Goal: Task Accomplishment & Management: Manage account settings

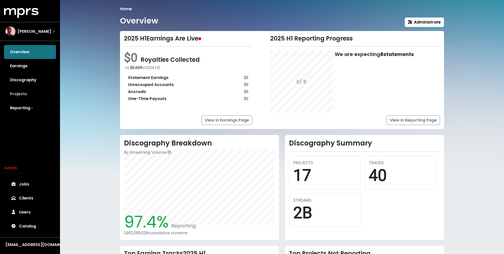
click at [29, 91] on link "Projects" at bounding box center [30, 94] width 52 height 14
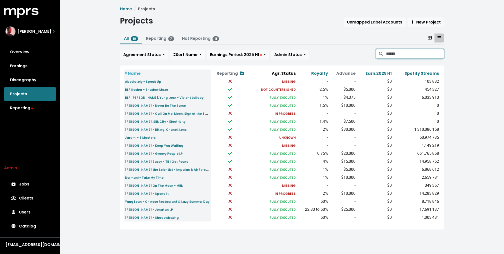
click at [407, 55] on input "Search projects" at bounding box center [415, 54] width 58 height 10
click at [142, 119] on link "[PERSON_NAME], Silk City - Electricity" at bounding box center [155, 122] width 61 height 6
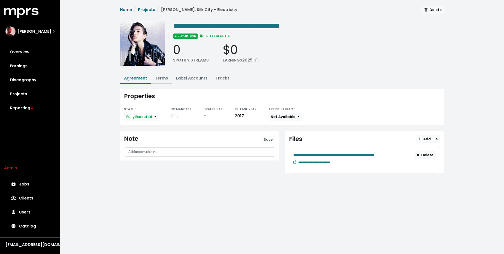
click at [161, 80] on link "Terms" at bounding box center [161, 78] width 13 height 6
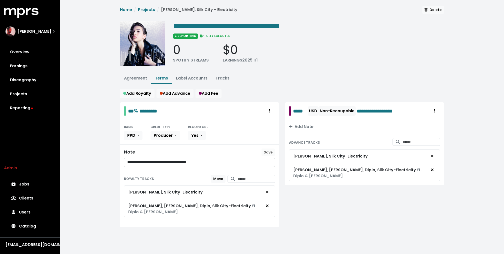
click at [106, 185] on div "**********" at bounding box center [282, 122] width 444 height 245
click at [225, 77] on link "Tracks" at bounding box center [223, 78] width 14 height 6
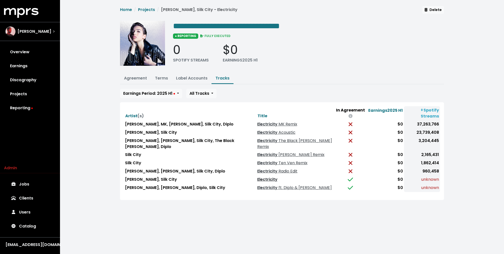
click at [261, 177] on link "Electricity" at bounding box center [267, 180] width 20 height 6
click at [259, 185] on link "Electricity ft. Diplo & [PERSON_NAME]" at bounding box center [294, 188] width 75 height 6
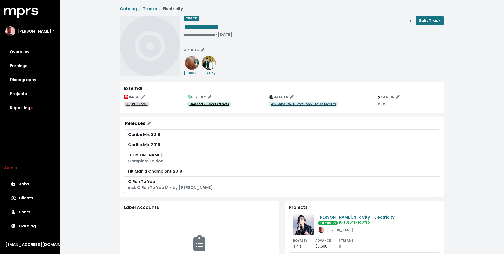
click at [204, 106] on link "5N4erncE7kuUccm7zEmwzk" at bounding box center [210, 104] width 44 height 5
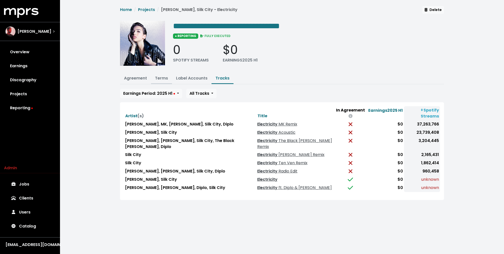
click at [164, 79] on link "Terms" at bounding box center [161, 78] width 13 height 6
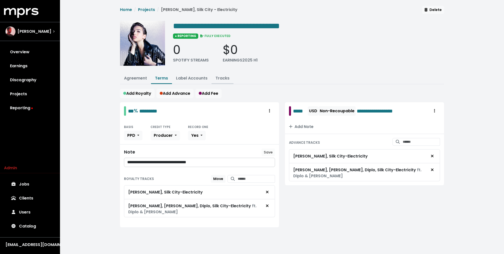
click at [226, 73] on button "Tracks" at bounding box center [223, 78] width 22 height 11
click at [222, 78] on link "Tracks" at bounding box center [223, 78] width 14 height 6
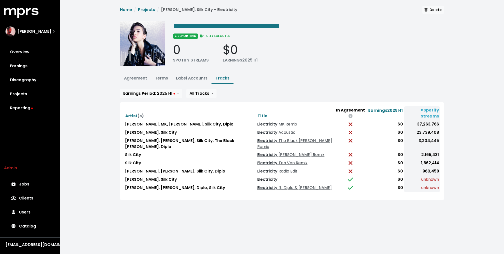
click at [262, 177] on link "Electricity" at bounding box center [267, 180] width 20 height 6
click at [265, 185] on link "Electricity ft. Diplo & Mark Ronson" at bounding box center [294, 188] width 75 height 6
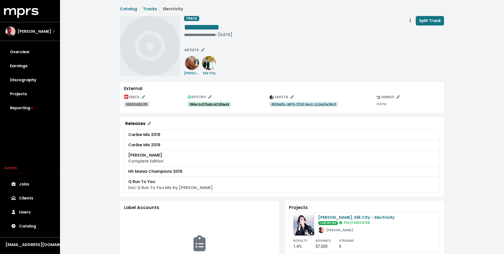
click at [133, 105] on tt "USQX91802285" at bounding box center [137, 105] width 22 height 4
click at [284, 107] on link "4929ad5c-b674-5f2d-bec2-1c1eafac94c9" at bounding box center [303, 104] width 69 height 5
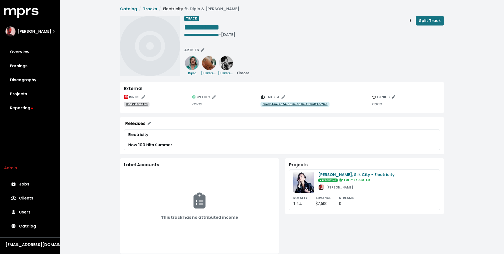
click at [133, 105] on tt "USQX91802379" at bounding box center [137, 105] width 22 height 4
click at [298, 106] on link "36edb1aa-eb74-5656-8016-f996df48c9ec" at bounding box center [295, 104] width 69 height 5
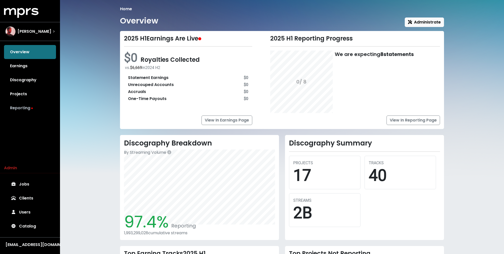
click at [42, 106] on link "Reporting" at bounding box center [30, 108] width 52 height 14
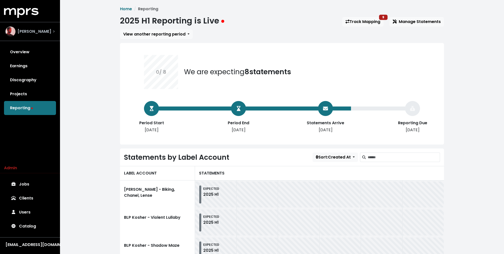
click at [42, 32] on span "Rami Dawod" at bounding box center [35, 32] width 34 height 6
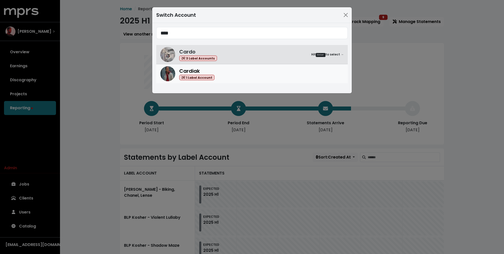
type input "****"
click at [191, 68] on span "Cardiak" at bounding box center [189, 71] width 21 height 7
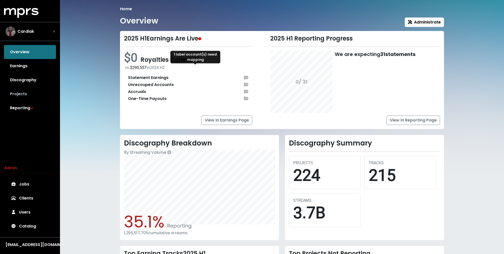
click at [38, 97] on link "Projects" at bounding box center [30, 94] width 52 height 14
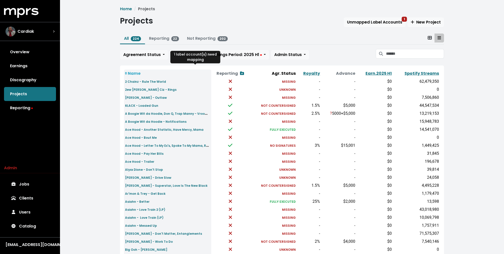
click at [89, 128] on div "Home Projects Projects Unmapped Label Accounts 1 New Project All 224 Reporting …" at bounding box center [282, 187] width 444 height 374
click at [30, 110] on link "Reporting" at bounding box center [30, 108] width 52 height 14
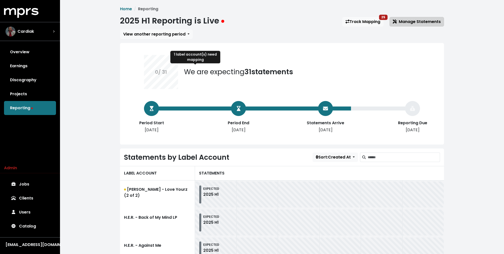
click at [418, 23] on span "Manage Statements" at bounding box center [417, 22] width 48 height 6
click at [412, 22] on span "Manage Statements" at bounding box center [417, 22] width 48 height 6
click at [197, 59] on div "1 label account(s) need mapping" at bounding box center [195, 57] width 50 height 13
click at [410, 20] on span "Manage Statements" at bounding box center [417, 22] width 48 height 6
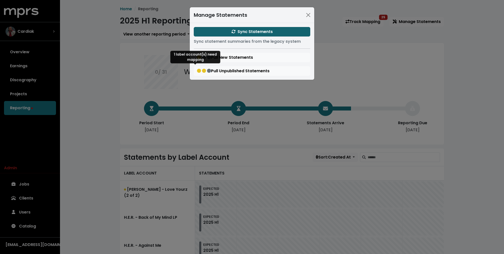
click at [287, 30] on button "Sync Statements" at bounding box center [252, 32] width 117 height 10
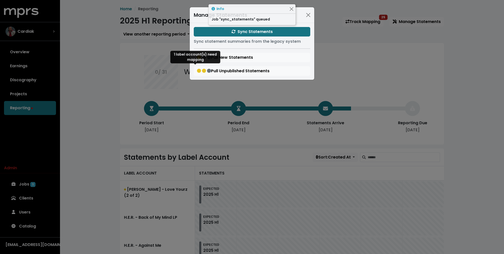
click at [86, 56] on div "Manage Statements Sync Statements Sync statement summaries from the legacy syst…" at bounding box center [252, 127] width 504 height 254
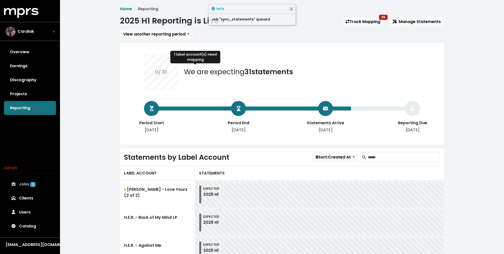
click at [31, 180] on link "Jobs 1" at bounding box center [30, 184] width 52 height 14
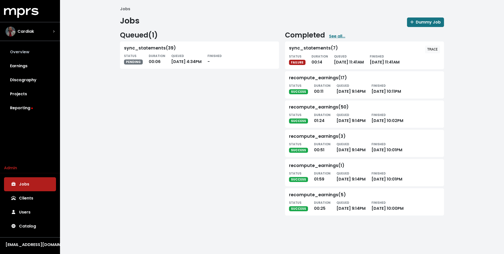
click at [32, 50] on link "Overview" at bounding box center [30, 52] width 52 height 14
click at [306, 50] on div "sync_statements(7)" at bounding box center [313, 49] width 49 height 6
click at [109, 136] on div "Jobs Jobs Dummy Job Queued ( 1 ) sync_statements(39) STATUS PENDING DURATION 00…" at bounding box center [282, 113] width 444 height 226
click at [430, 47] on span "TRACE" at bounding box center [432, 49] width 11 height 5
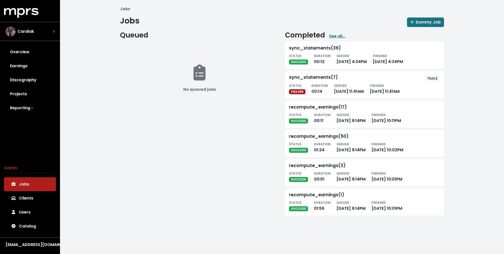
click at [231, 101] on div "No queued jobs" at bounding box center [199, 82] width 159 height 80
click at [28, 113] on link "Reporting" at bounding box center [30, 108] width 52 height 14
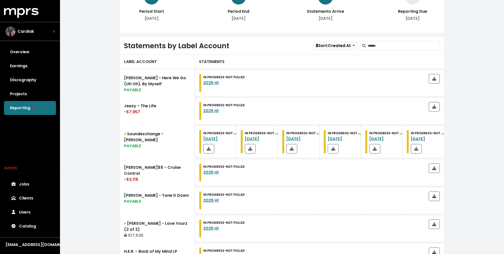
scroll to position [27, 0]
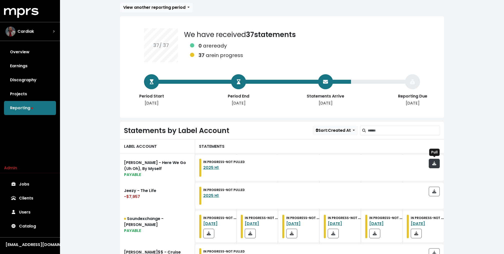
click at [433, 166] on span "button" at bounding box center [434, 164] width 4 height 6
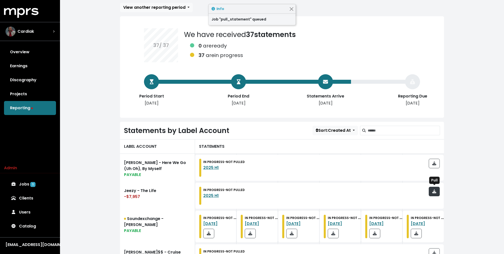
click at [435, 190] on icon "button" at bounding box center [434, 191] width 4 height 4
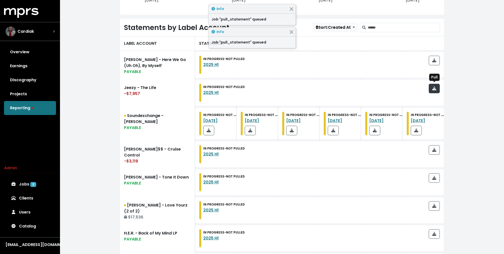
scroll to position [135, 0]
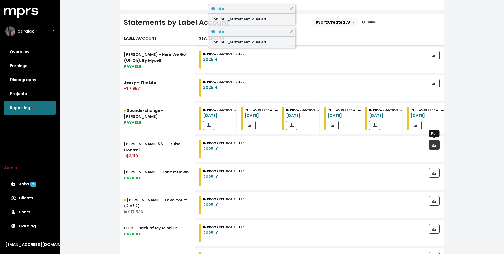
click at [433, 148] on button "button" at bounding box center [434, 145] width 11 height 10
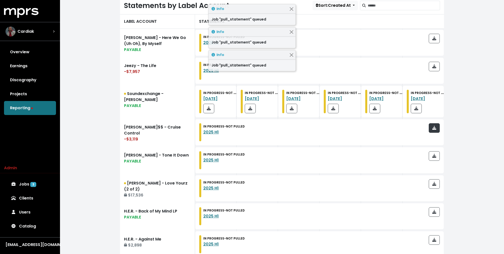
scroll to position [157, 0]
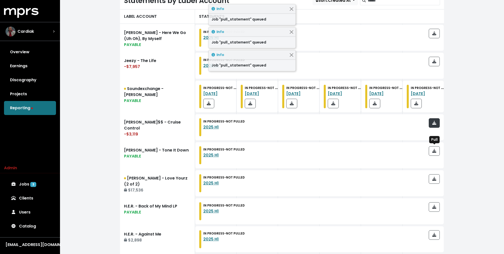
click at [433, 148] on span "button" at bounding box center [434, 151] width 4 height 6
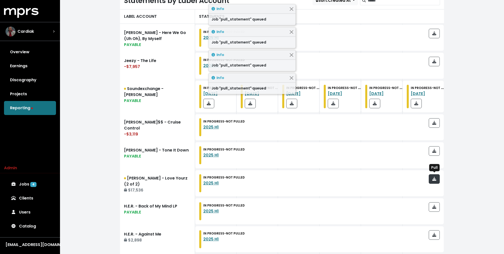
click at [435, 177] on icon "button" at bounding box center [434, 179] width 4 height 4
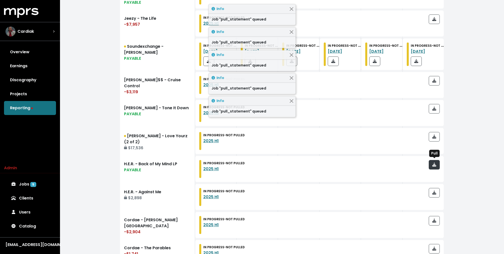
click at [435, 168] on button "button" at bounding box center [434, 165] width 11 height 10
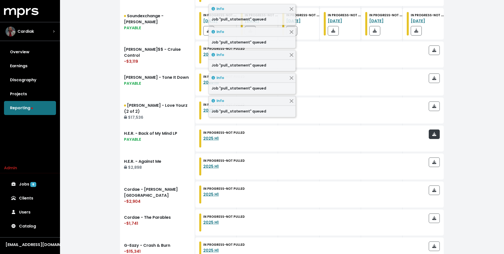
scroll to position [229, 0]
click at [435, 163] on icon "button" at bounding box center [434, 163] width 4 height 4
click at [435, 189] on icon "button" at bounding box center [434, 191] width 4 height 4
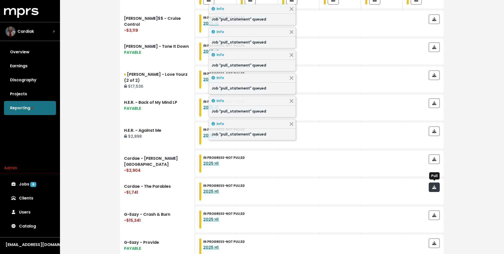
click at [435, 186] on icon "button" at bounding box center [434, 187] width 4 height 4
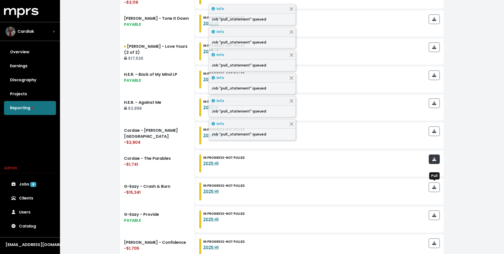
click at [435, 186] on icon "button" at bounding box center [434, 187] width 4 height 4
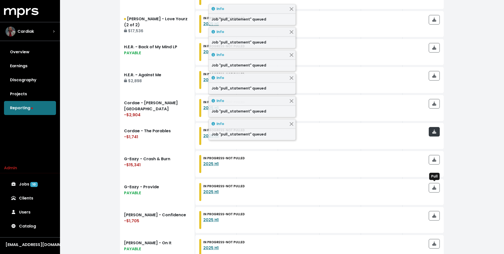
click at [435, 186] on icon "button" at bounding box center [434, 188] width 4 height 4
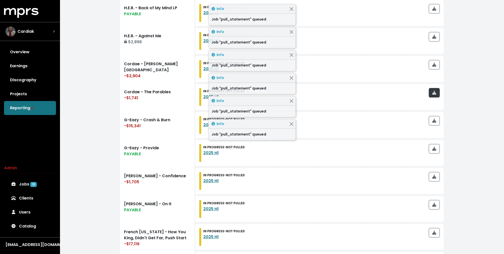
scroll to position [354, 0]
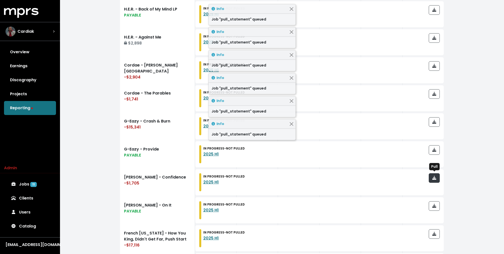
click at [435, 177] on icon "button" at bounding box center [434, 178] width 4 height 4
click at [435, 207] on icon "button" at bounding box center [434, 206] width 4 height 4
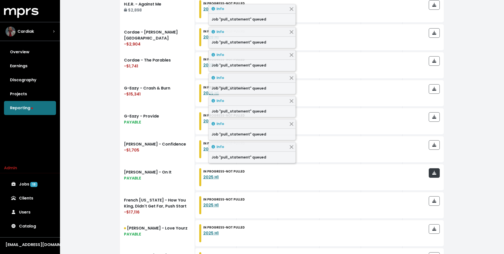
scroll to position [396, 0]
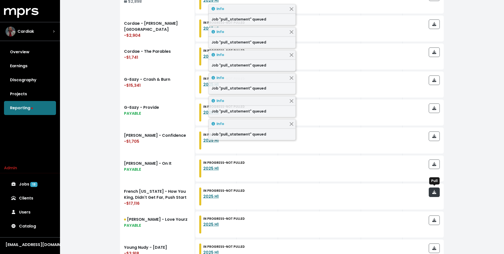
click at [435, 194] on span "button" at bounding box center [434, 192] width 4 height 6
click at [435, 220] on icon "button" at bounding box center [434, 220] width 4 height 4
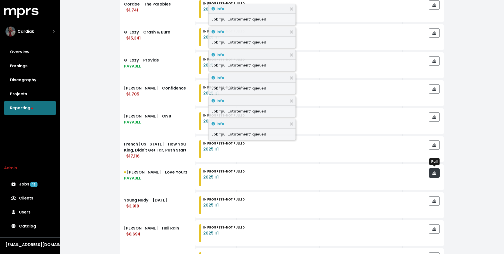
scroll to position [451, 0]
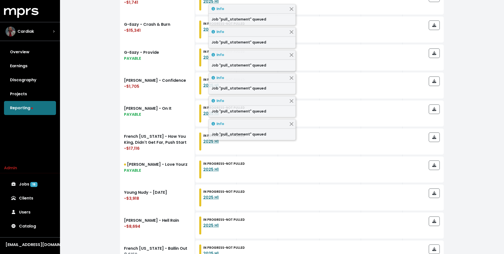
click at [435, 198] on div at bounding box center [434, 198] width 11 height 18
click at [435, 196] on button "button" at bounding box center [434, 194] width 11 height 10
click at [435, 220] on icon "button" at bounding box center [434, 221] width 4 height 4
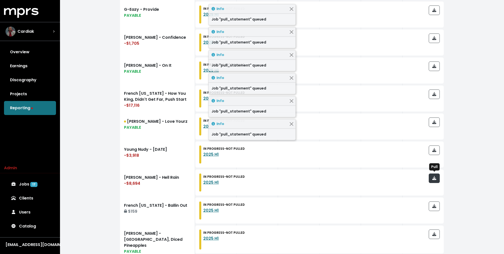
scroll to position [500, 0]
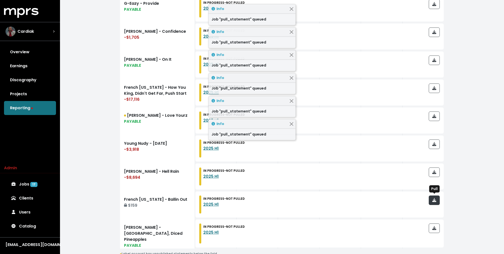
click at [435, 202] on span "button" at bounding box center [434, 200] width 4 height 6
click at [435, 226] on icon "button" at bounding box center [434, 228] width 4 height 4
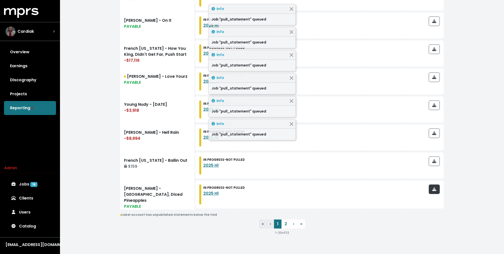
scroll to position [540, 0]
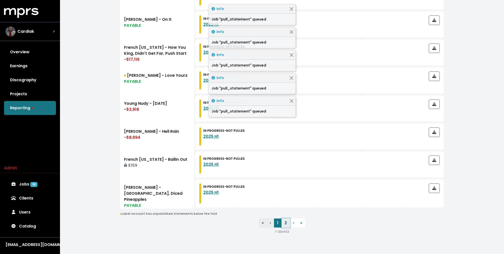
click at [289, 220] on link "2" at bounding box center [286, 223] width 9 height 9
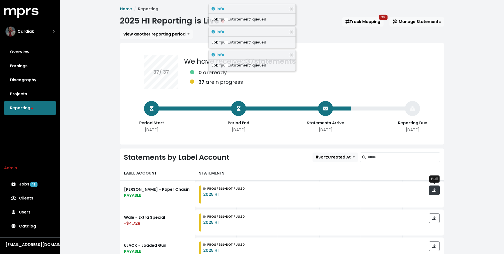
click at [436, 193] on span "button" at bounding box center [434, 190] width 5 height 6
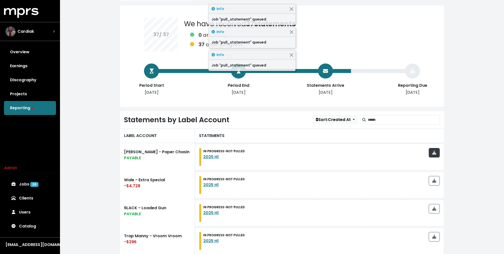
scroll to position [42, 0]
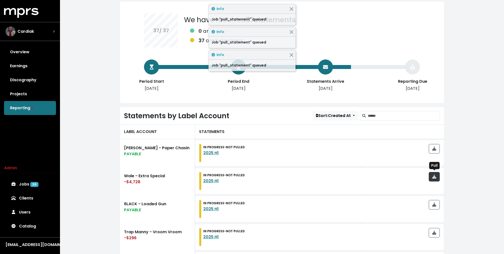
click at [435, 174] on span "button" at bounding box center [434, 177] width 4 height 6
click at [435, 204] on icon "button" at bounding box center [434, 205] width 4 height 4
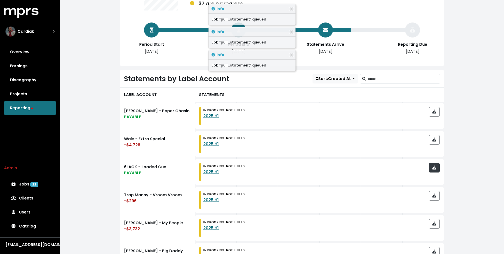
scroll to position [83, 0]
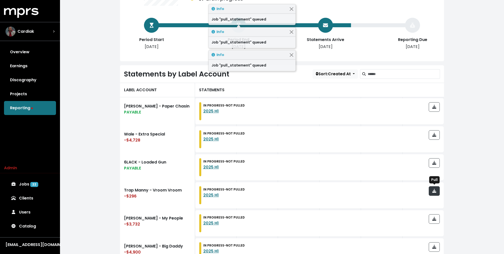
click at [434, 191] on icon "button" at bounding box center [434, 191] width 4 height 4
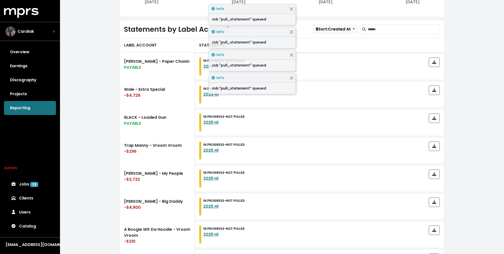
scroll to position [128, 0]
click at [433, 173] on icon "button" at bounding box center [434, 175] width 4 height 4
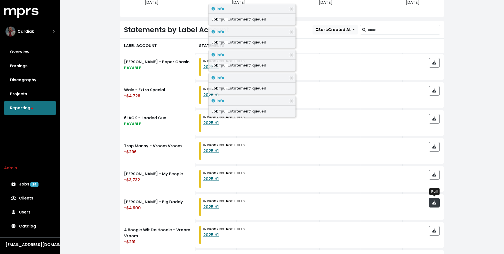
click at [433, 204] on span "button" at bounding box center [434, 203] width 4 height 6
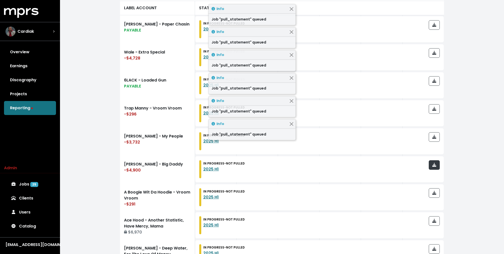
scroll to position [169, 0]
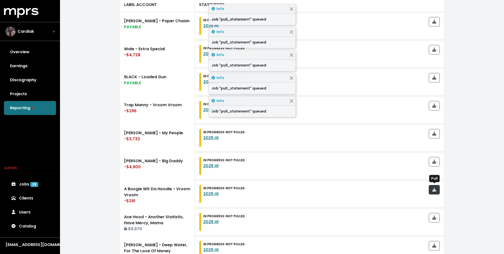
click at [433, 185] on button "button" at bounding box center [434, 190] width 11 height 10
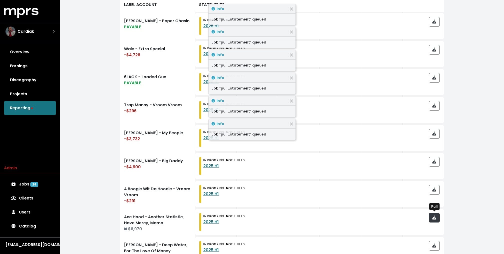
click at [433, 216] on icon "button" at bounding box center [434, 218] width 4 height 4
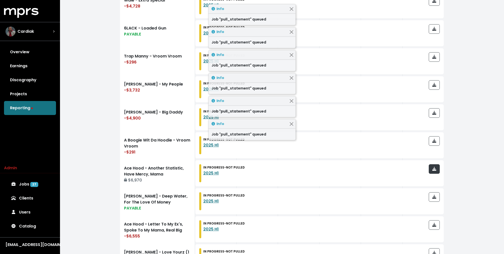
scroll to position [225, 0]
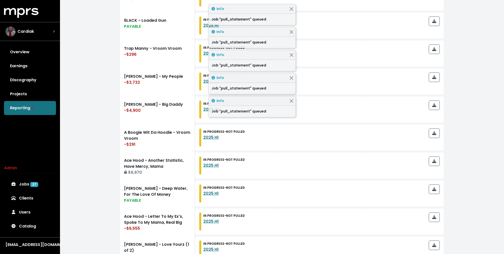
click at [434, 195] on div at bounding box center [434, 194] width 11 height 18
click at [434, 191] on span "button" at bounding box center [434, 189] width 4 height 6
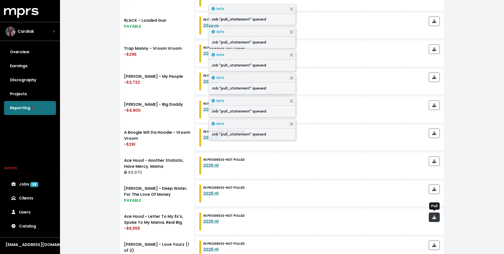
click at [434, 219] on span "button" at bounding box center [434, 217] width 4 height 6
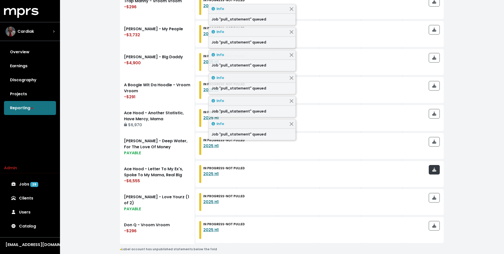
scroll to position [274, 0]
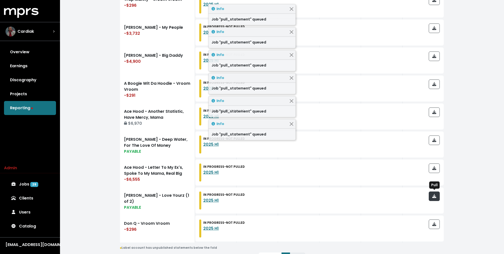
click at [435, 194] on icon "button" at bounding box center [434, 196] width 4 height 4
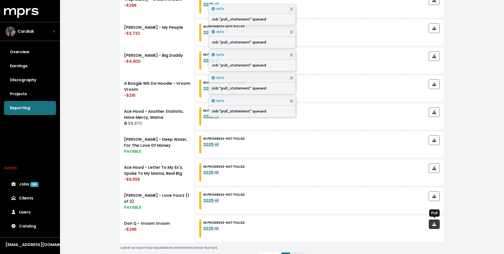
click at [434, 224] on icon "button" at bounding box center [434, 224] width 4 height 4
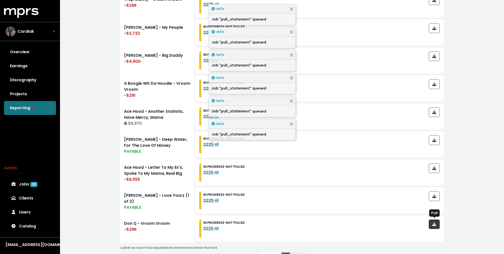
scroll to position [310, 0]
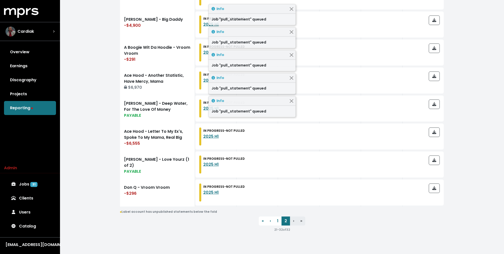
click at [383, 224] on ul "« First ‹ Previous 1 2 › Next » Last" at bounding box center [282, 221] width 324 height 9
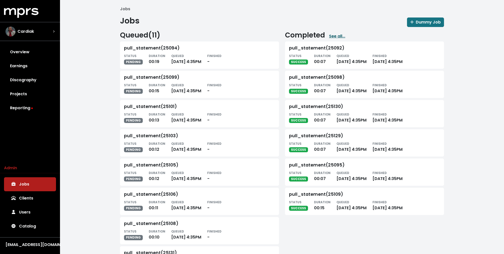
click at [334, 37] on link "See all..." at bounding box center [337, 36] width 16 height 6
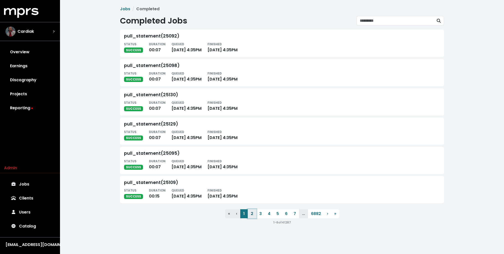
click at [252, 215] on button "2" at bounding box center [252, 213] width 9 height 9
click at [257, 214] on button "3" at bounding box center [260, 213] width 9 height 9
click at [269, 215] on button "4" at bounding box center [269, 213] width 9 height 9
click at [277, 215] on button "5" at bounding box center [278, 213] width 9 height 9
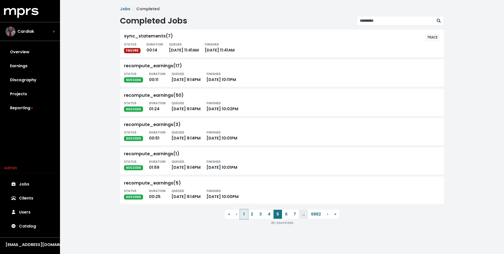
click at [247, 215] on button "1" at bounding box center [244, 214] width 8 height 9
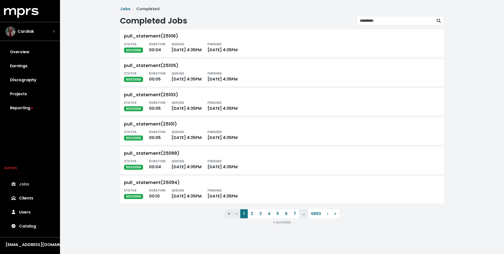
click at [43, 180] on link "Jobs" at bounding box center [30, 184] width 52 height 14
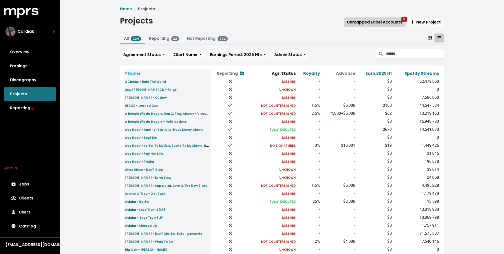
click at [387, 19] on span "Unmapped Label Accounts 5" at bounding box center [374, 22] width 55 height 6
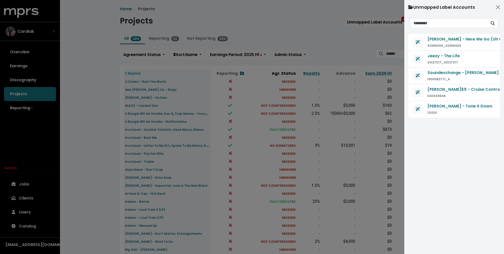
click at [369, 42] on div at bounding box center [252, 127] width 504 height 254
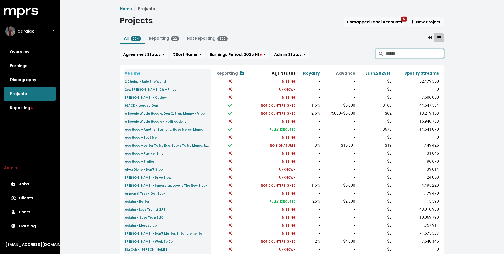
click at [413, 53] on input "Search projects" at bounding box center [415, 54] width 58 height 10
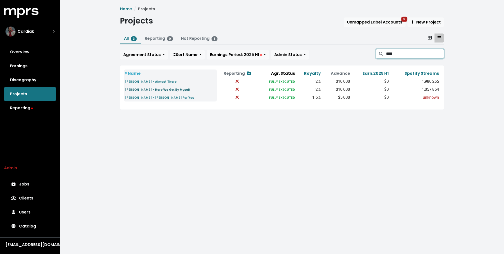
type input "****"
click at [155, 91] on small "[PERSON_NAME] - Here We Go, By Myself" at bounding box center [158, 90] width 66 height 4
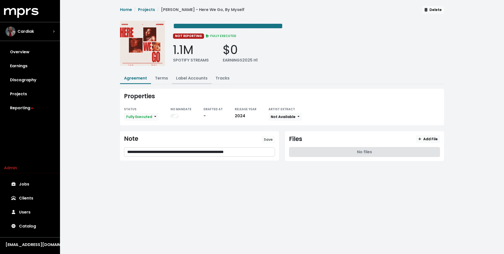
click at [199, 79] on link "Label Accounts" at bounding box center [192, 78] width 32 height 6
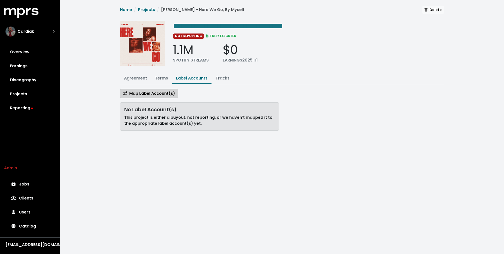
click at [165, 92] on span "Map Label Account(s)" at bounding box center [149, 94] width 52 height 6
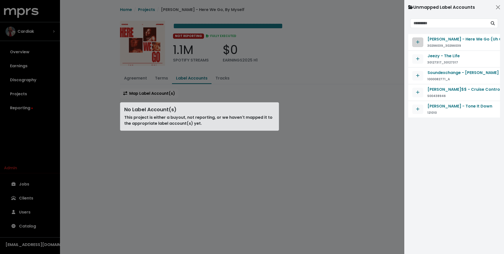
click at [416, 40] on span "Map contract to selected agreement" at bounding box center [418, 42] width 5 height 6
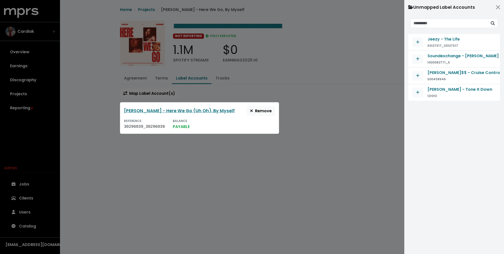
click at [147, 10] on div at bounding box center [252, 127] width 504 height 254
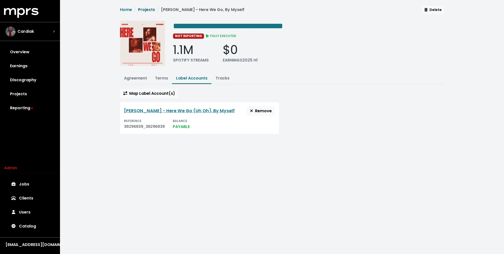
click at [147, 9] on link "Projects" at bounding box center [146, 10] width 17 height 6
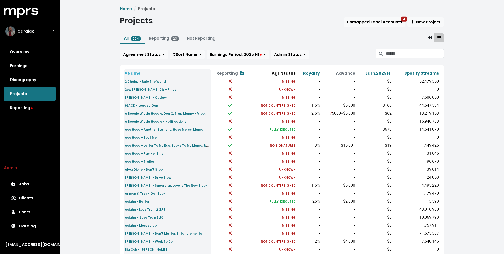
click at [404, 49] on div "All 224 Reporting 23 Not Reporting Agreement Status Sort: Name Earnings Period:…" at bounding box center [282, 48] width 324 height 28
click at [399, 53] on input "Search projects" at bounding box center [415, 54] width 58 height 10
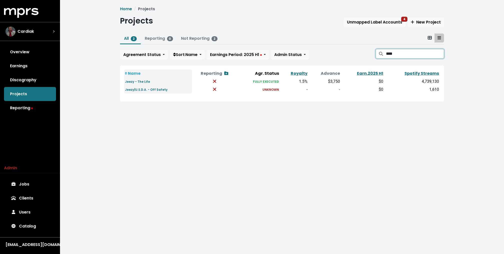
type input "****"
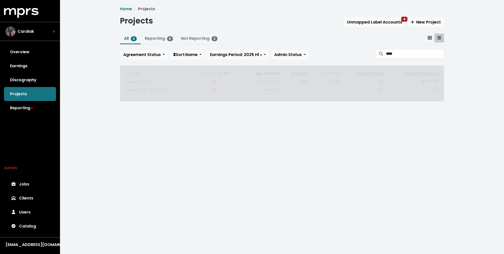
click at [141, 81] on span "Name Reporting Show contracts view Agr. Status Royalty Advance Earn. 2025 H1 Sp…" at bounding box center [282, 84] width 324 height 36
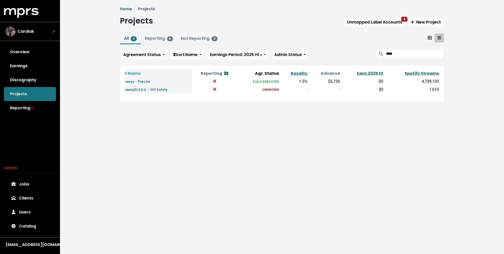
click at [141, 81] on small "Jeezy - The Life" at bounding box center [137, 82] width 25 height 4
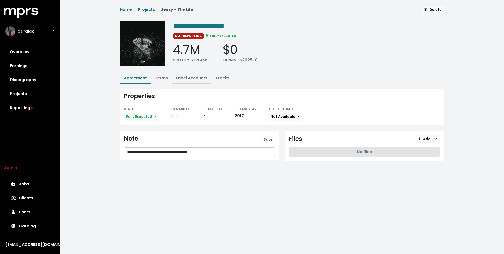
click at [196, 76] on link "Label Accounts" at bounding box center [192, 78] width 32 height 6
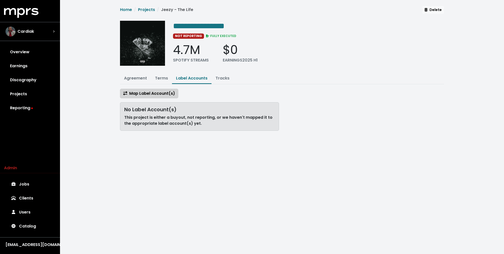
click at [162, 89] on button "Map Label Account(s)" at bounding box center [149, 94] width 58 height 10
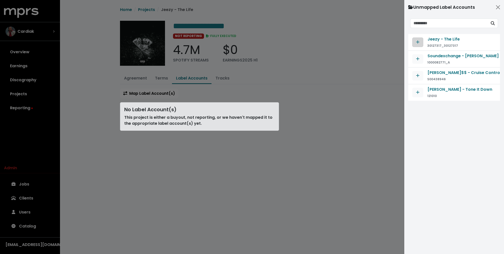
click at [417, 39] on button "Map contract to selected agreement" at bounding box center [417, 43] width 11 height 10
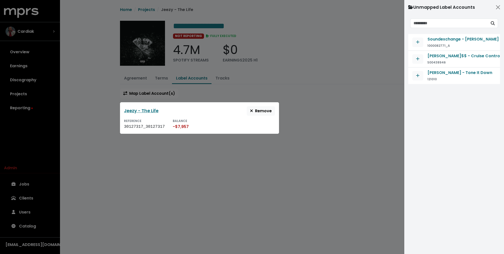
click at [344, 67] on div at bounding box center [252, 127] width 504 height 254
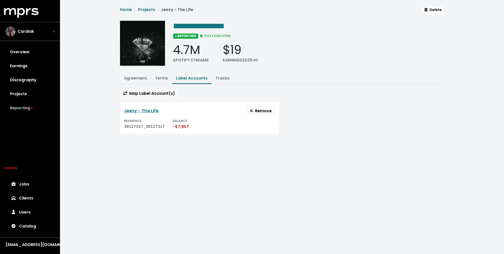
click at [26, 106] on link "Reporting" at bounding box center [30, 108] width 52 height 14
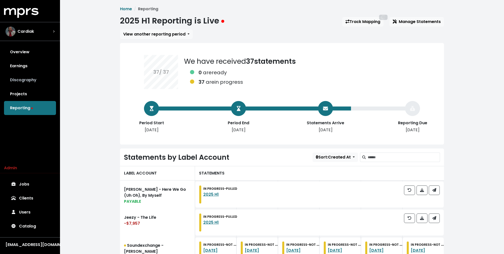
click at [28, 82] on link "Discography" at bounding box center [30, 80] width 52 height 14
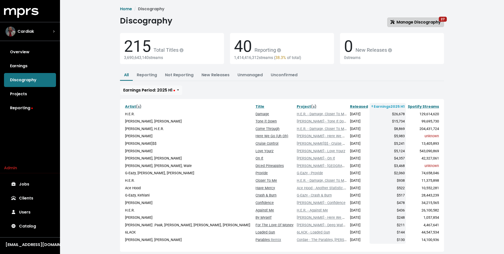
click at [406, 21] on span "Manage Discography 27" at bounding box center [416, 22] width 50 height 6
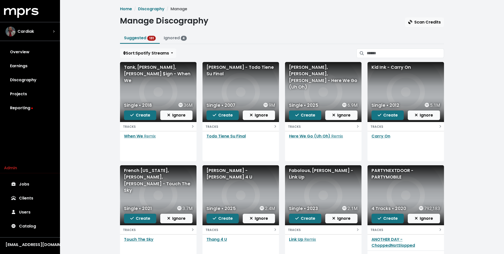
click at [107, 89] on div "Home Discography Manage Manage Discography Scan Credits Suggested 131 Ignored 4…" at bounding box center [282, 148] width 444 height 297
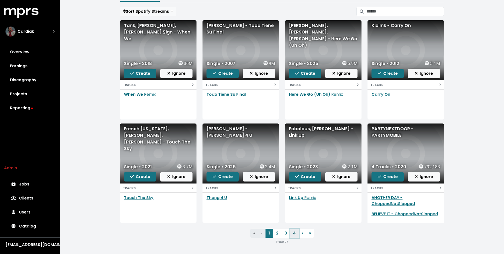
click at [294, 229] on link "4" at bounding box center [294, 233] width 9 height 9
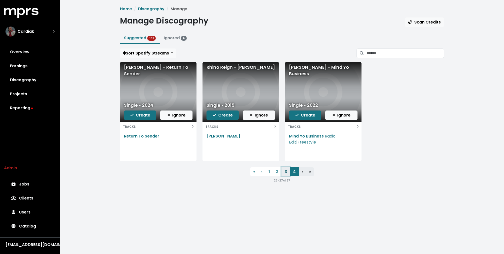
click at [284, 174] on link "3" at bounding box center [286, 171] width 9 height 9
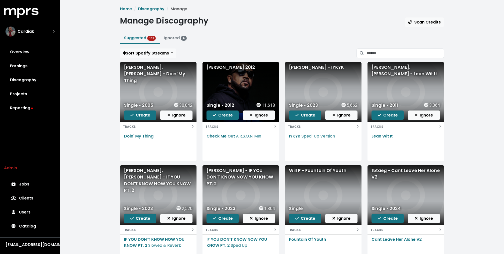
scroll to position [42, 0]
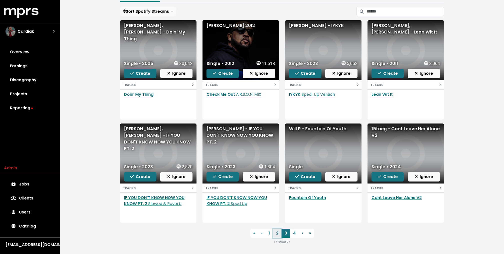
click at [278, 233] on link "2" at bounding box center [277, 233] width 9 height 9
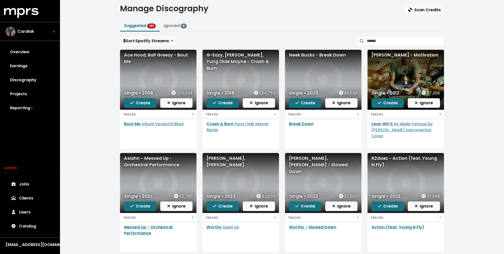
scroll to position [42, 0]
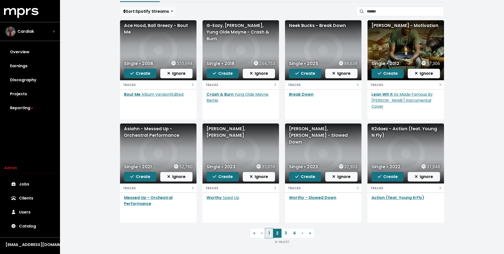
click at [267, 233] on link "1" at bounding box center [270, 233] width 8 height 9
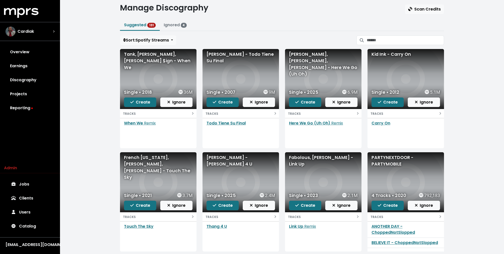
scroll to position [13, 0]
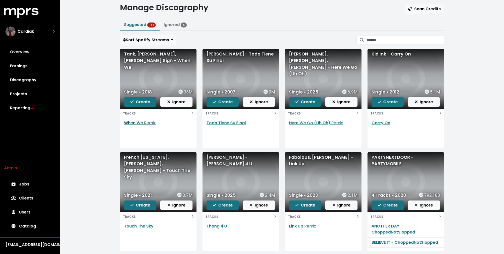
click at [138, 122] on link "When We Remix" at bounding box center [140, 123] width 32 height 6
click at [51, 29] on div "Cardiak" at bounding box center [30, 32] width 49 height 10
click at [92, 65] on div "Home Discography Manage Manage Discography Scan Credits Suggested 131 Ignored 4…" at bounding box center [282, 135] width 444 height 297
click at [36, 94] on link "Projects" at bounding box center [30, 94] width 52 height 14
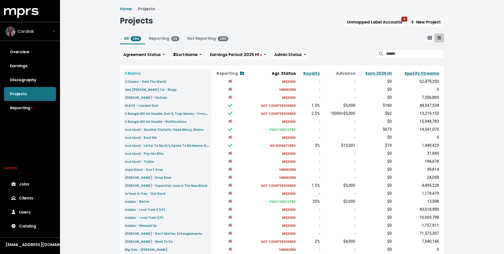
click at [44, 30] on div "Cardiak" at bounding box center [30, 32] width 49 height 10
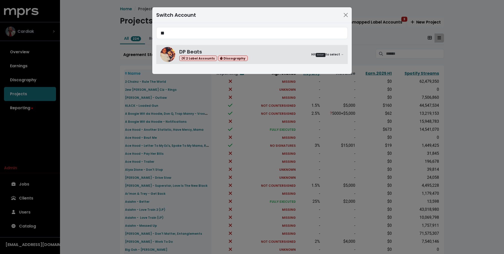
type input "**"
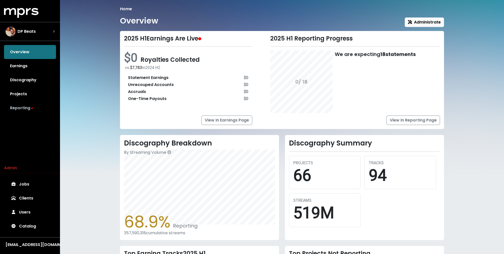
click at [25, 106] on link "Reporting" at bounding box center [30, 108] width 52 height 14
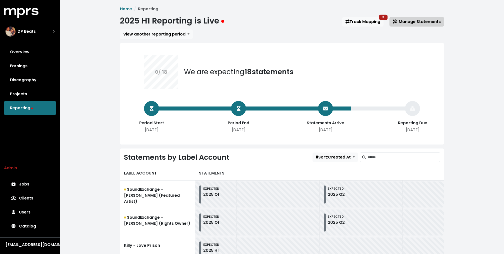
click at [408, 18] on button "Manage Statements" at bounding box center [417, 22] width 55 height 10
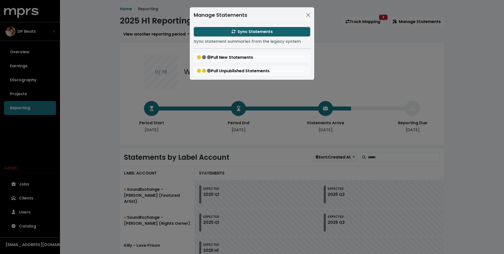
click at [271, 35] on button "Sync Statements" at bounding box center [252, 32] width 117 height 10
click at [122, 56] on div "Manage Statements Sync Statements Sync statement summaries from the legacy syst…" at bounding box center [252, 127] width 504 height 254
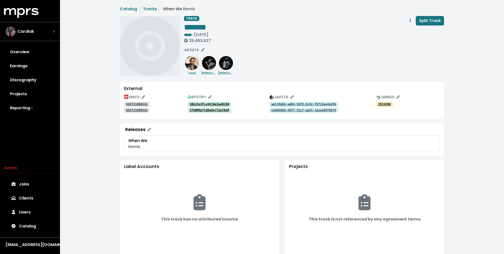
click at [136, 109] on tt "USAT21800542" at bounding box center [137, 111] width 22 height 4
click at [218, 103] on tt "1BUc0xXFyv69iWuIwADCB8" at bounding box center [210, 105] width 40 height 4
click at [210, 110] on tt "37XDM9pTC8DeOejlUaTDaP" at bounding box center [210, 111] width 40 height 4
click at [29, 93] on link "Projects" at bounding box center [30, 94] width 52 height 14
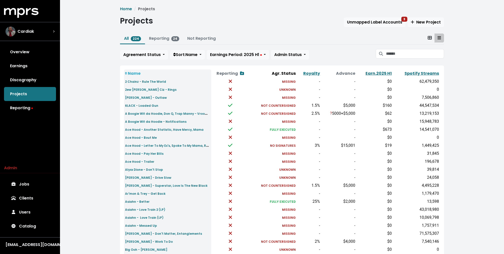
click at [421, 49] on div "All 224 Reporting 24 Not Reporting Agreement Status Sort: Name Earnings Period:…" at bounding box center [282, 48] width 324 height 28
click at [412, 52] on input "Search projects" at bounding box center [415, 54] width 58 height 10
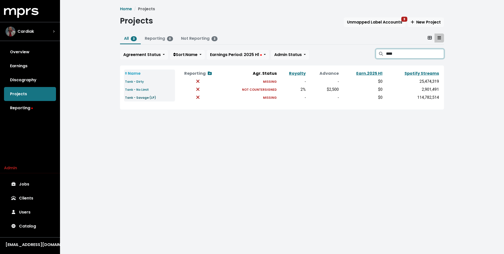
type input "****"
click at [140, 99] on small "Tank - Savage (LP)" at bounding box center [140, 98] width 31 height 4
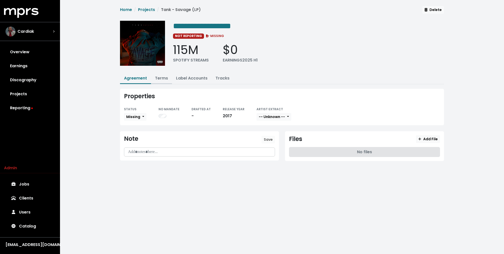
click at [162, 75] on link "Terms" at bounding box center [161, 78] width 13 height 6
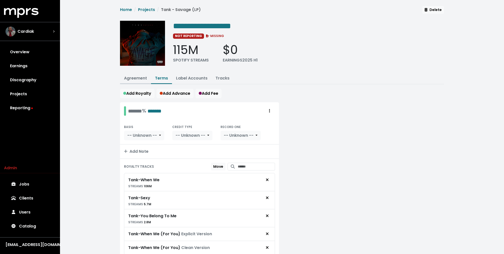
click at [136, 78] on link "Agreement" at bounding box center [135, 78] width 23 height 6
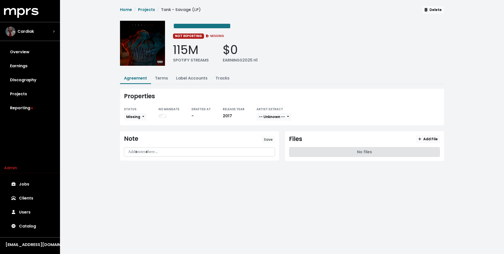
drag, startPoint x: 41, startPoint y: 96, endPoint x: 130, endPoint y: 0, distance: 130.4
click at [83, 89] on div "**********" at bounding box center [282, 87] width 444 height 175
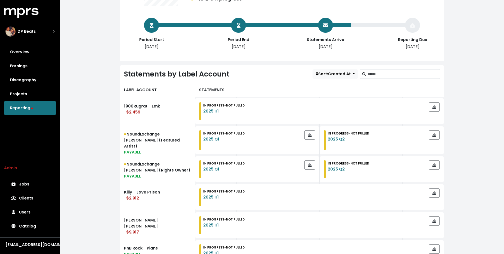
scroll to position [85, 0]
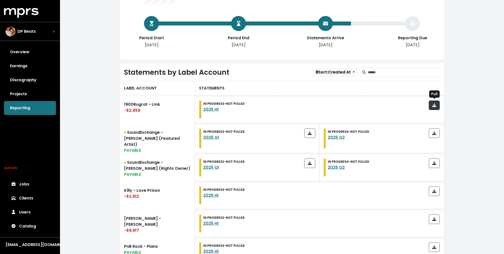
click at [432, 103] on icon "button" at bounding box center [434, 105] width 4 height 4
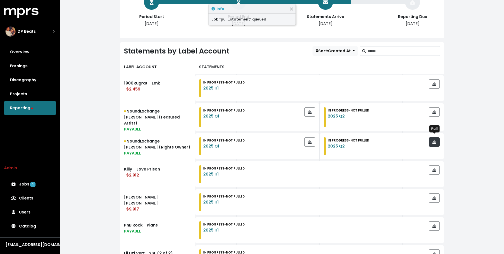
scroll to position [108, 0]
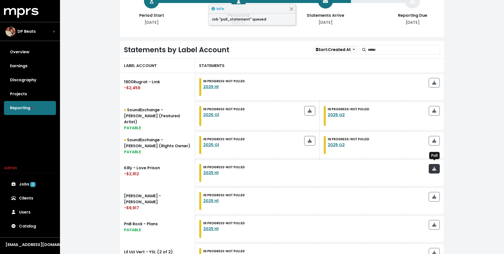
click at [436, 167] on icon "button" at bounding box center [434, 169] width 4 height 4
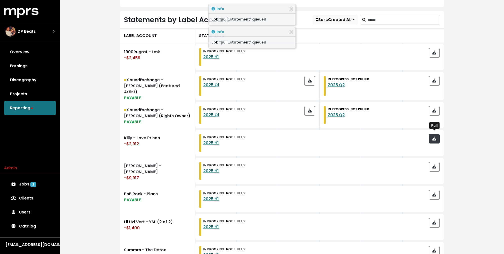
scroll to position [139, 0]
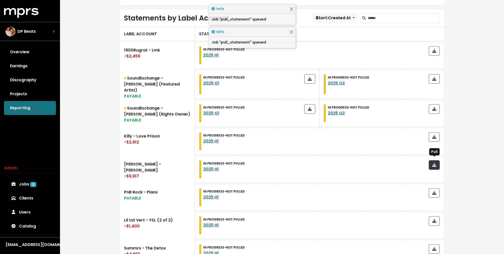
click at [436, 164] on icon "button" at bounding box center [434, 165] width 4 height 4
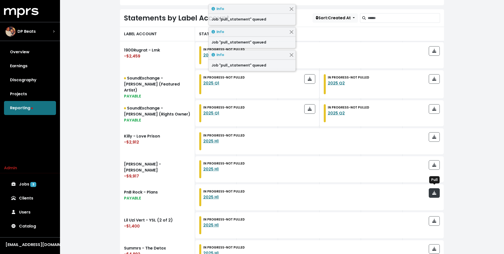
click at [435, 191] on icon "button" at bounding box center [434, 193] width 4 height 4
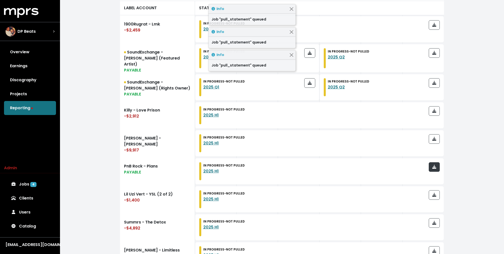
scroll to position [174, 0]
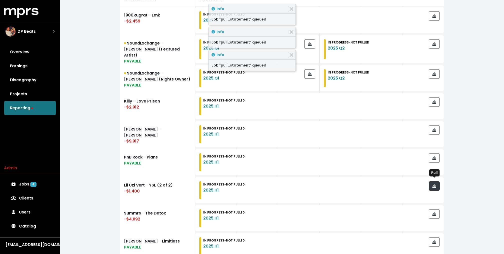
click at [435, 183] on span "button" at bounding box center [434, 186] width 4 height 6
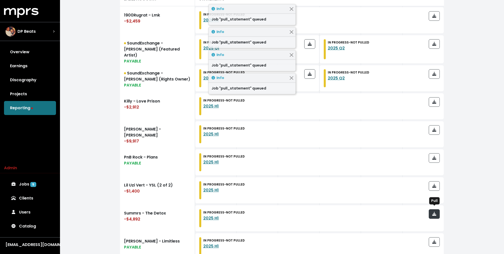
click at [434, 212] on icon "button" at bounding box center [434, 214] width 4 height 4
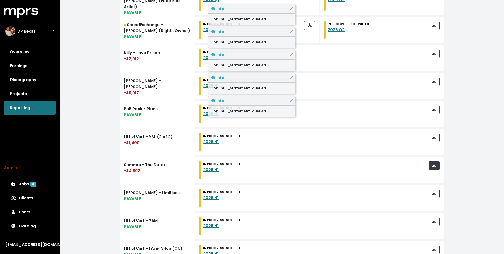
scroll to position [222, 0]
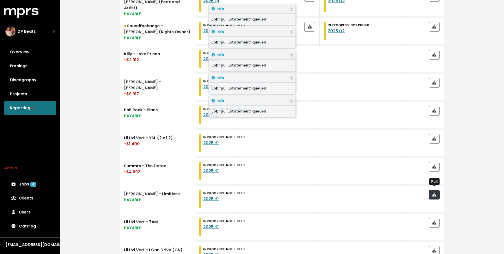
click at [435, 194] on span "button" at bounding box center [434, 195] width 4 height 6
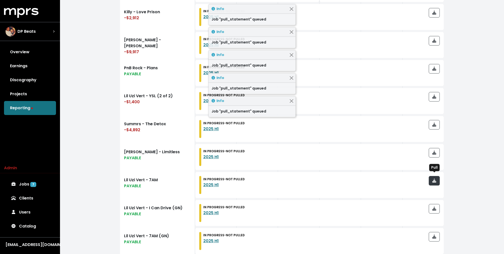
click at [435, 179] on icon "button" at bounding box center [434, 181] width 4 height 4
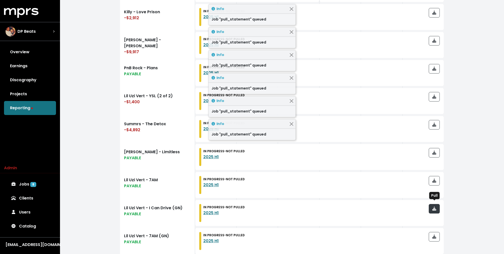
click at [435, 204] on button "button" at bounding box center [434, 209] width 11 height 10
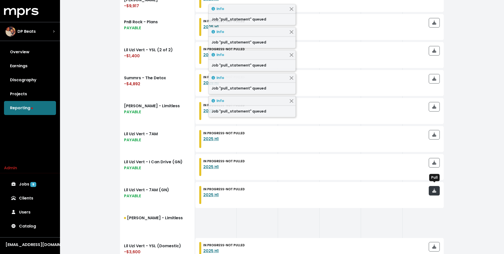
click at [436, 189] on icon "button" at bounding box center [434, 191] width 4 height 4
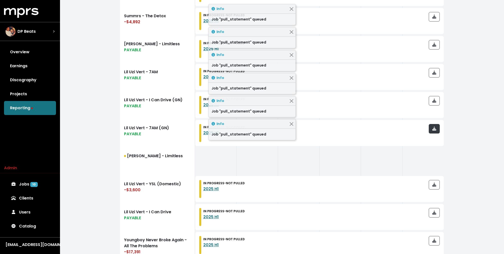
scroll to position [380, 0]
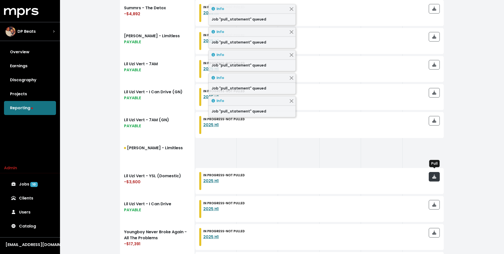
click at [436, 175] on icon "button" at bounding box center [434, 177] width 4 height 4
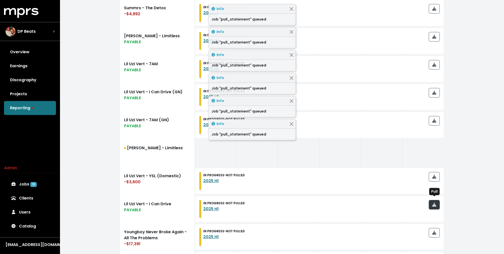
click at [434, 203] on icon "button" at bounding box center [434, 205] width 4 height 4
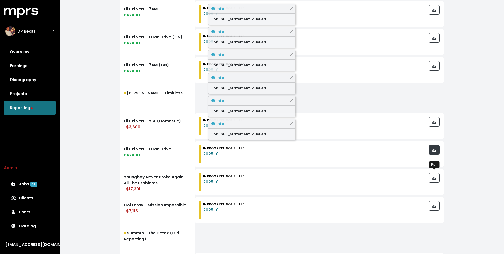
scroll to position [434, 0]
click at [435, 177] on icon "button" at bounding box center [434, 179] width 4 height 4
click at [435, 205] on icon "button" at bounding box center [434, 207] width 4 height 4
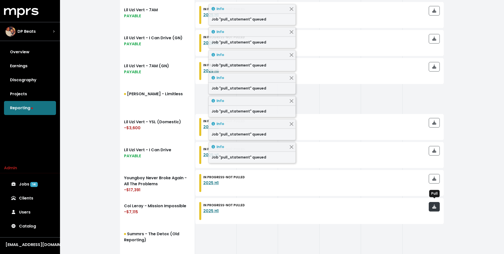
scroll to position [486, 0]
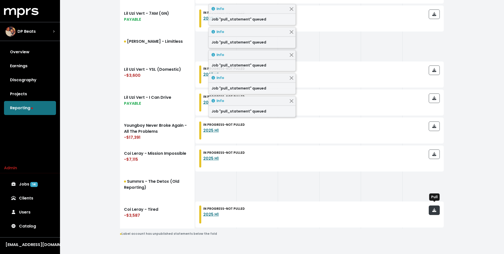
click at [435, 208] on icon "button" at bounding box center [434, 210] width 4 height 4
click at [29, 181] on link "Jobs 15" at bounding box center [30, 184] width 52 height 14
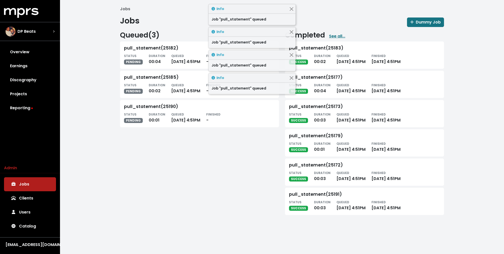
click at [162, 142] on div "Queued ( 3 ) pull_statement(25182) STATUS PENDING DURATION 00:04 QUEUED Oct 7th…" at bounding box center [199, 122] width 165 height 182
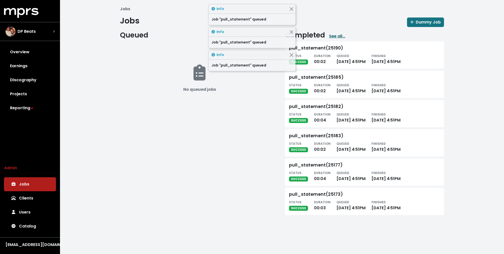
click at [342, 34] on link "See all..." at bounding box center [337, 36] width 16 height 6
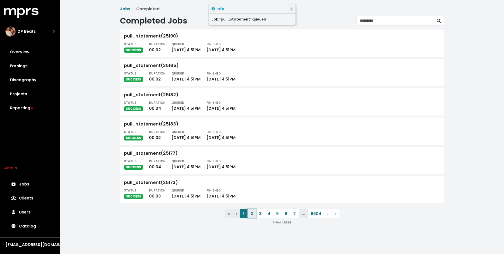
click at [252, 212] on button "2" at bounding box center [252, 213] width 9 height 9
click at [259, 212] on button "3" at bounding box center [260, 213] width 9 height 9
click at [267, 212] on button "4" at bounding box center [269, 213] width 9 height 9
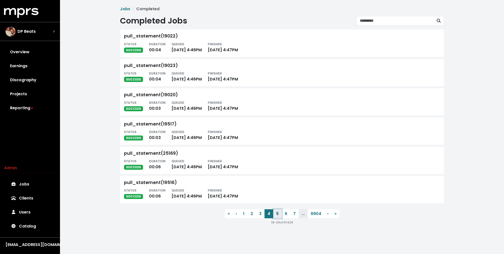
click at [275, 212] on button "5" at bounding box center [277, 213] width 9 height 9
click at [97, 70] on div "Jobs Completed Completed Jobs pull_statement(19515) STATUS SUCCESS DURATION 00:…" at bounding box center [282, 117] width 444 height 235
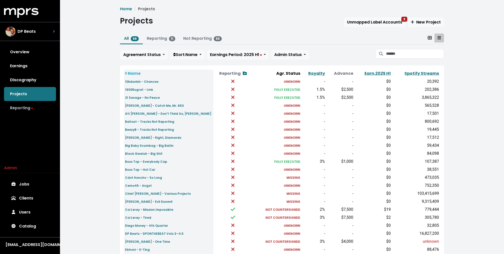
click at [27, 112] on link "Reporting" at bounding box center [30, 108] width 52 height 14
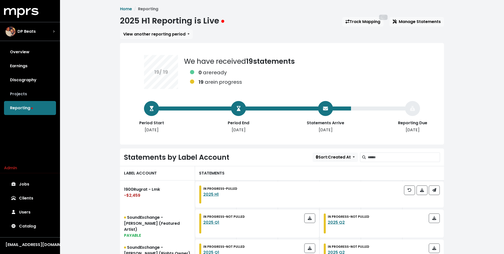
click at [26, 97] on link "Projects" at bounding box center [30, 94] width 52 height 14
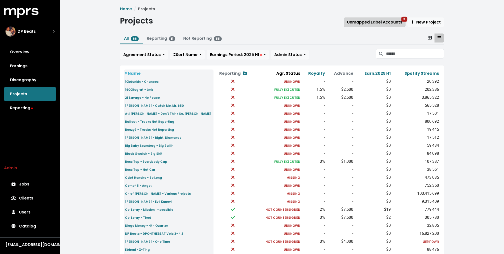
click at [372, 23] on span "Unmapped Label Accounts 3" at bounding box center [374, 22] width 55 height 6
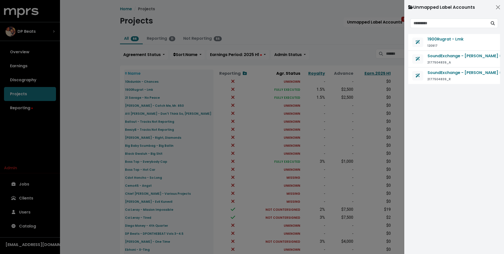
click at [358, 30] on div at bounding box center [252, 127] width 504 height 254
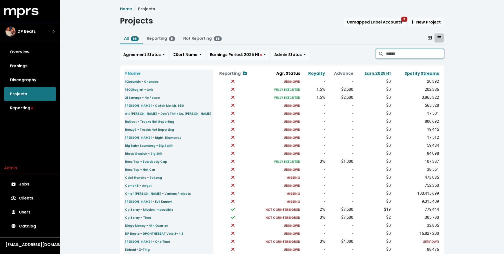
click at [401, 55] on input "Search projects" at bounding box center [415, 54] width 58 height 10
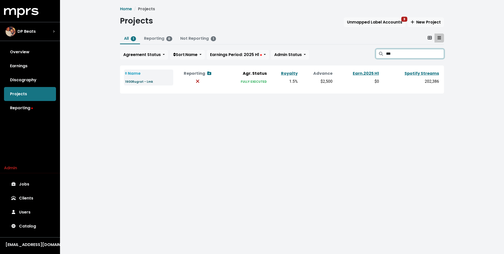
type input "***"
click at [147, 80] on small "1900Rugrat - Lmk" at bounding box center [139, 82] width 28 height 4
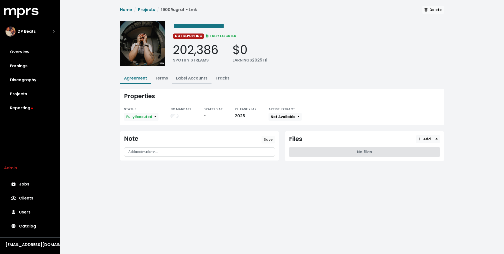
click at [201, 78] on link "Label Accounts" at bounding box center [192, 78] width 32 height 6
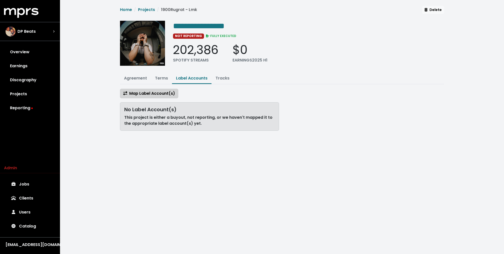
click at [156, 95] on span "Map Label Account(s)" at bounding box center [149, 94] width 52 height 6
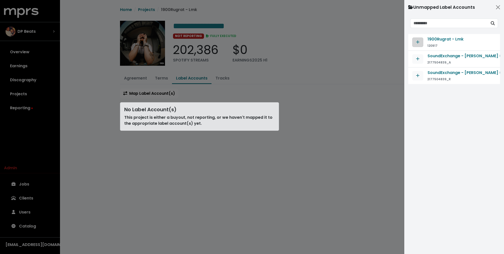
click at [418, 41] on icon "Map contract to selected agreement" at bounding box center [418, 42] width 4 height 4
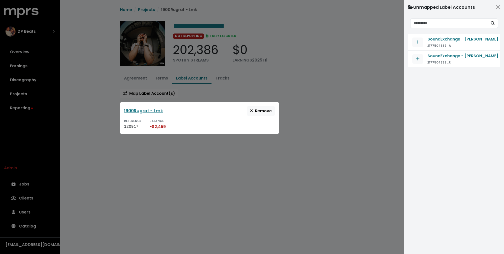
click at [350, 86] on div at bounding box center [252, 127] width 504 height 254
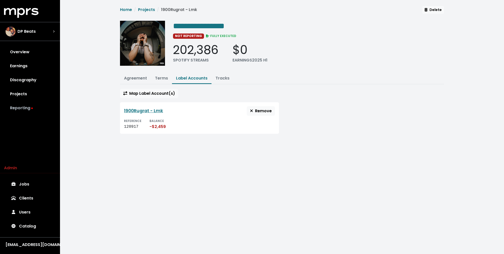
click at [39, 105] on link "Reporting" at bounding box center [30, 108] width 52 height 14
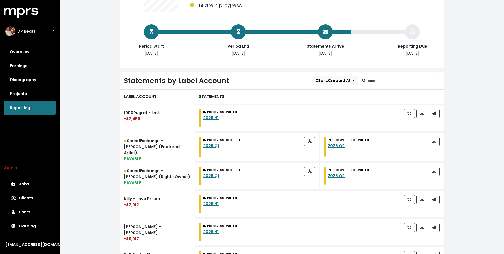
scroll to position [85, 0]
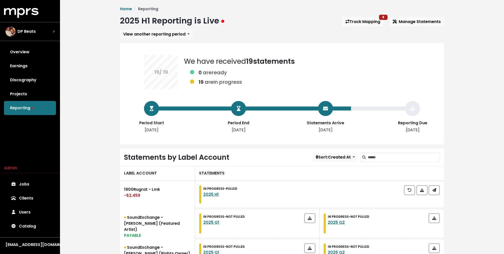
click at [42, 90] on link "Projects" at bounding box center [30, 94] width 52 height 14
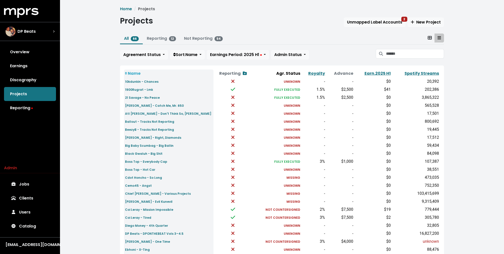
click at [118, 103] on div "Home Projects Projects Unmapped Label Accounts 2 New Project All 66 Reporting 1…" at bounding box center [282, 185] width 330 height 358
click at [110, 103] on div "Home Projects Projects Unmapped Label Accounts 2 New Project All 66 Reporting 1…" at bounding box center [282, 187] width 444 height 374
click at [26, 108] on link "Reporting" at bounding box center [30, 108] width 52 height 14
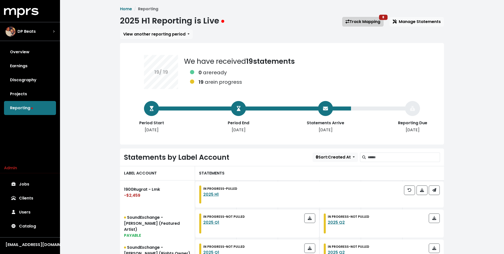
click at [370, 24] on link "Track Mapping 8" at bounding box center [362, 22] width 41 height 10
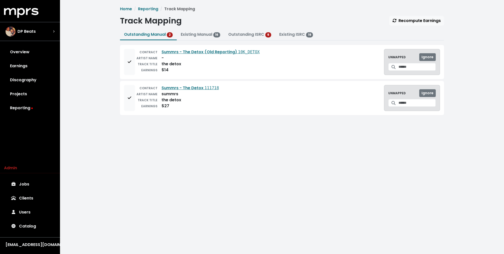
click at [402, 107] on div "UNMAPPED Ignore" at bounding box center [412, 98] width 56 height 26
click at [403, 106] on input "Search for a track to map to" at bounding box center [417, 103] width 37 height 8
type input "*********"
click at [428, 116] on icon "Create track mapping" at bounding box center [426, 116] width 4 height 4
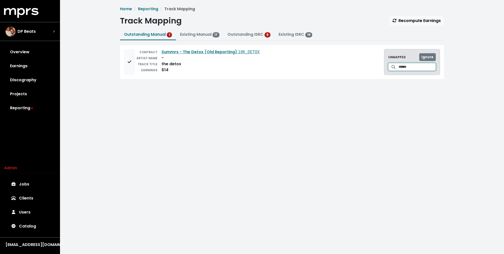
click at [415, 66] on input "Search for a track to map to" at bounding box center [417, 67] width 37 height 8
type input "*********"
click at [425, 79] on icon "Create track mapping" at bounding box center [426, 80] width 4 height 4
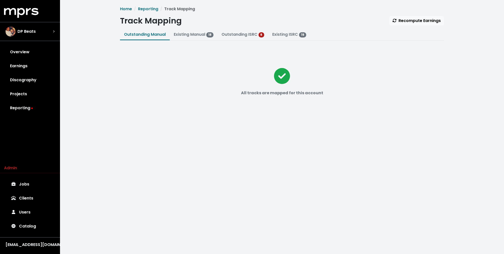
click at [165, 115] on div "All tracks are mapped for this account" at bounding box center [282, 85] width 324 height 80
click at [153, 88] on div "All tracks are mapped for this account" at bounding box center [282, 85] width 324 height 80
click at [20, 53] on link "Overview" at bounding box center [30, 52] width 52 height 14
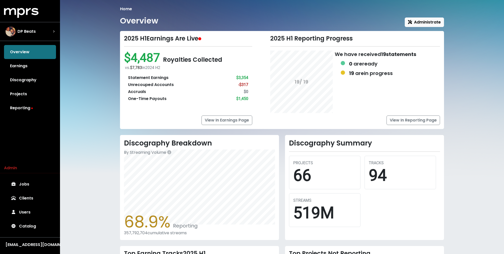
click at [99, 103] on div "Home Overview Administrate 2025 H1 Earnings Are Live $4,487 Royalties Collected…" at bounding box center [282, 172] width 444 height 345
click at [35, 35] on div "DP Beats" at bounding box center [21, 32] width 30 height 10
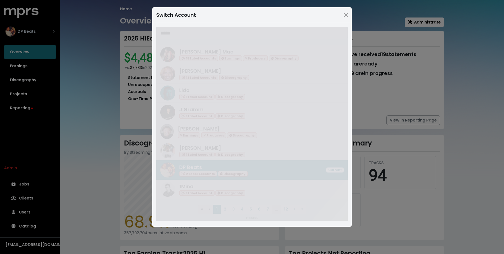
type input "*****"
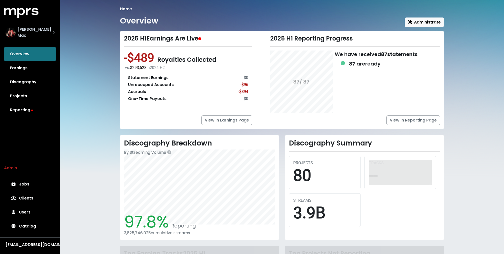
click at [35, 35] on div "Keegan Mac" at bounding box center [30, 33] width 48 height 12
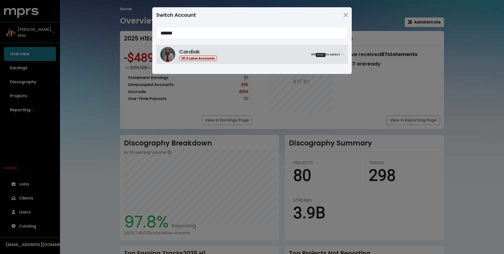
type input "******"
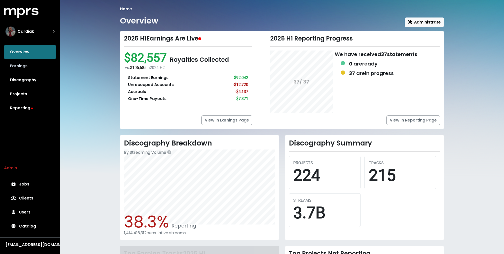
click at [31, 68] on link "Earnings" at bounding box center [30, 66] width 52 height 14
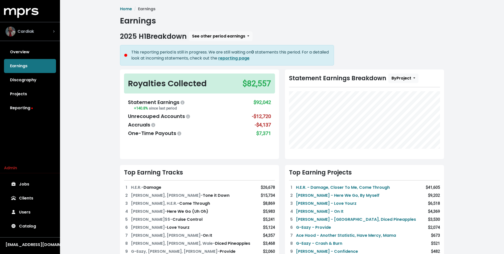
click at [46, 27] on div "Cardiak" at bounding box center [30, 32] width 49 height 10
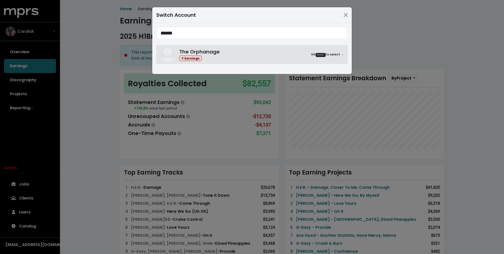
type input "******"
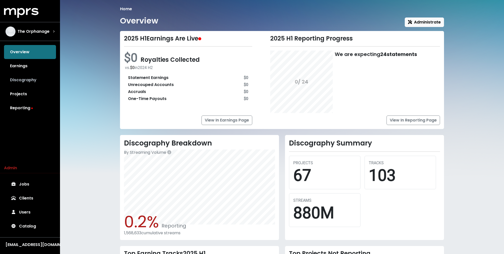
click at [24, 86] on link "Discography" at bounding box center [30, 80] width 52 height 14
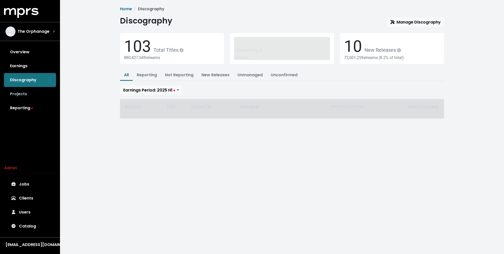
click at [18, 97] on link "Projects" at bounding box center [30, 94] width 52 height 14
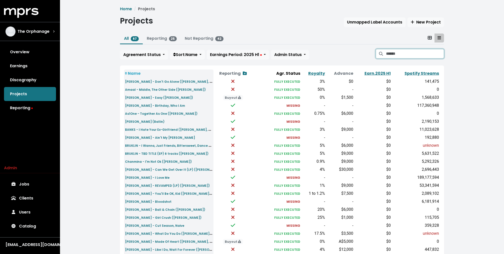
click at [420, 52] on input "Search projects" at bounding box center [415, 54] width 58 height 10
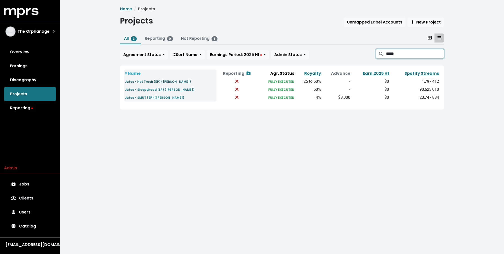
type input "*****"
click at [165, 81] on small "Jutes - Hot Trash (EP) (Keith, Alex)" at bounding box center [158, 82] width 66 height 4
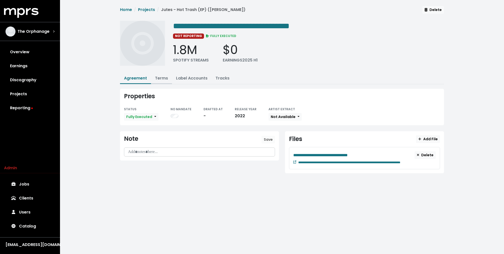
click at [162, 77] on link "Terms" at bounding box center [161, 78] width 13 height 6
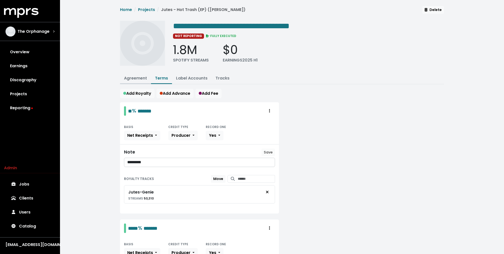
click at [138, 81] on button "Agreement" at bounding box center [135, 78] width 31 height 11
click at [135, 80] on button "Agreement" at bounding box center [135, 78] width 31 height 11
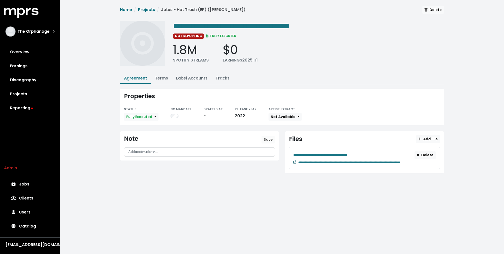
click at [294, 162] on icon at bounding box center [294, 162] width 3 height 3
click at [27, 38] on div "The Orphanage" at bounding box center [30, 32] width 57 height 18
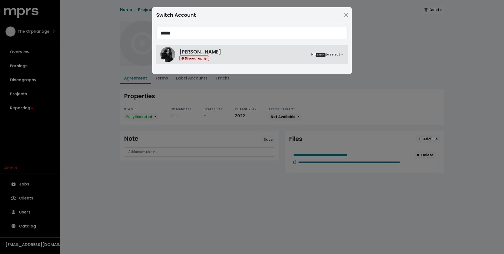
type input "*****"
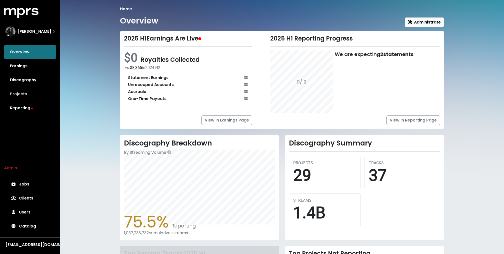
click at [28, 96] on link "Projects" at bounding box center [30, 94] width 52 height 14
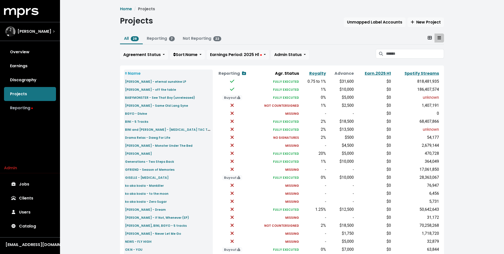
click at [19, 103] on link "Reporting" at bounding box center [30, 108] width 52 height 14
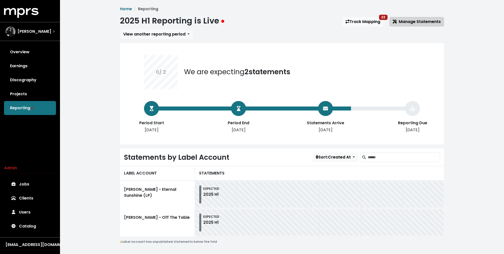
click at [414, 22] on span "Manage Statements" at bounding box center [417, 22] width 48 height 6
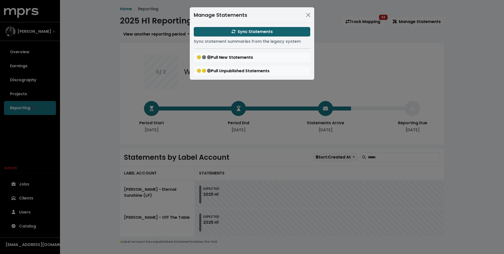
click at [296, 31] on button "Sync Statements" at bounding box center [252, 32] width 117 height 10
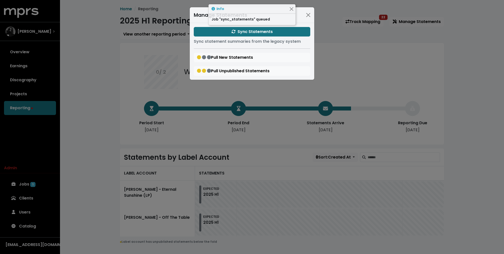
click at [365, 26] on div "Manage Statements Sync Statements Sync statement summaries from the legacy syst…" at bounding box center [252, 127] width 504 height 254
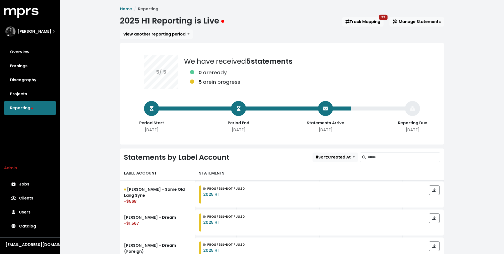
scroll to position [94, 0]
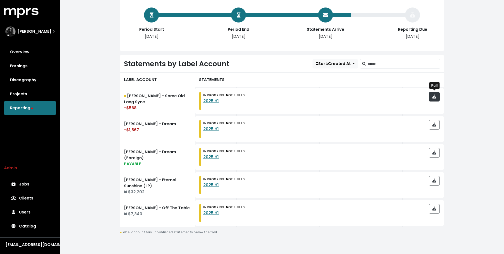
click at [434, 98] on span "button" at bounding box center [434, 97] width 4 height 6
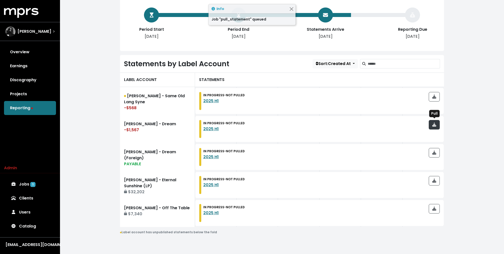
click at [437, 125] on button "button" at bounding box center [434, 125] width 11 height 10
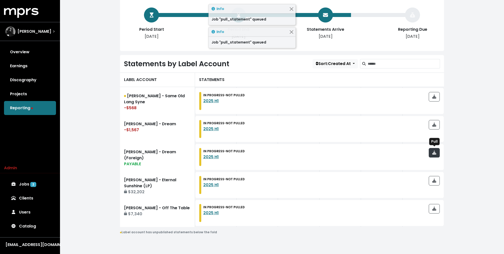
click at [435, 153] on icon "button" at bounding box center [434, 153] width 4 height 4
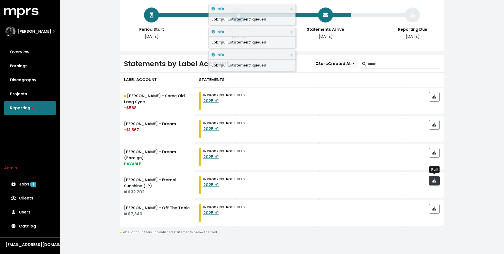
click at [433, 180] on icon "button" at bounding box center [434, 181] width 4 height 4
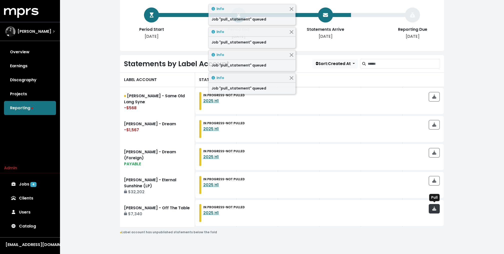
click at [434, 210] on span "button" at bounding box center [434, 209] width 4 height 6
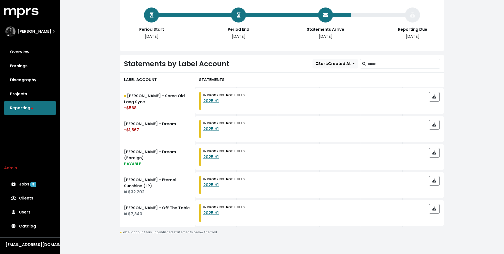
click at [111, 116] on div "Home Reporting 2025 H1 Reporting is Live Track Mapping 22 Manage Statements Vie…" at bounding box center [282, 80] width 444 height 349
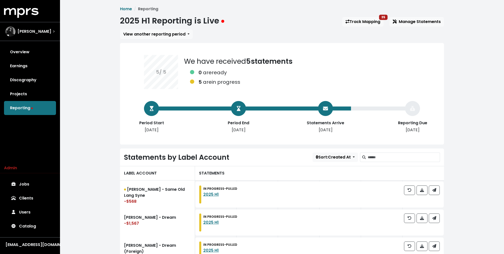
scroll to position [94, 0]
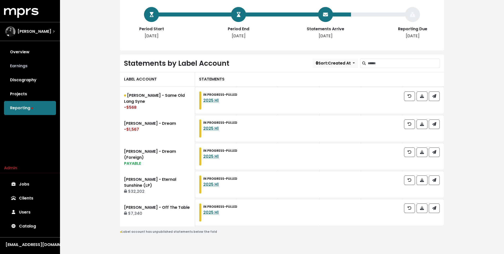
click at [38, 65] on link "Earnings" at bounding box center [30, 66] width 52 height 14
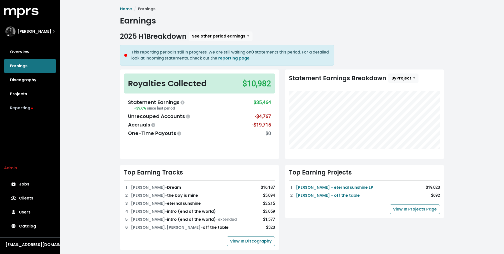
click at [25, 106] on link "Reporting" at bounding box center [30, 108] width 52 height 14
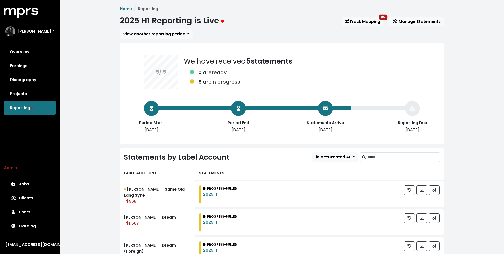
click at [123, 94] on div "[DATE] have received 5 statements 0 are ready 5 are in progress Period Start [D…" at bounding box center [282, 94] width 324 height 102
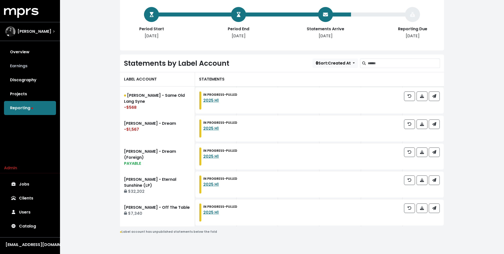
click at [34, 63] on link "Earnings" at bounding box center [30, 66] width 52 height 14
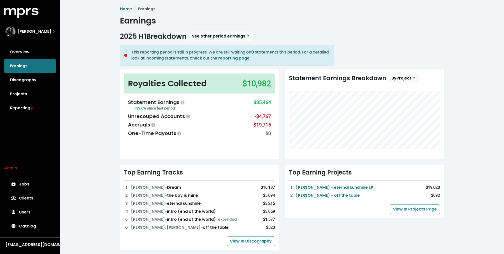
click at [112, 83] on div "Home Earnings Earnings 2025 H1 Breakdown See other period earnings This reporti…" at bounding box center [282, 205] width 444 height 410
click at [29, 104] on link "Reporting" at bounding box center [30, 108] width 52 height 14
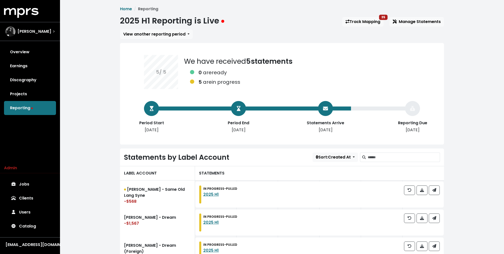
scroll to position [94, 0]
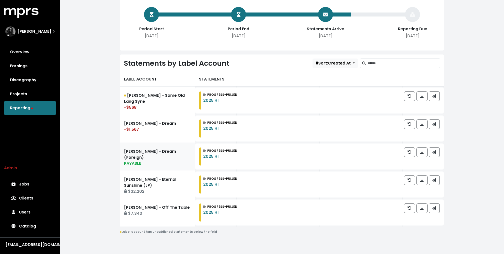
click at [140, 161] on link "[PERSON_NAME] - Dream (Foreign) PAYABLE" at bounding box center [157, 157] width 75 height 28
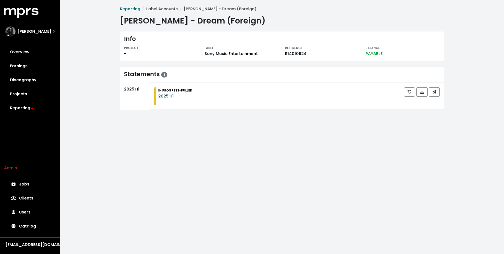
click at [172, 98] on link "2025 H1" at bounding box center [166, 96] width 16 height 6
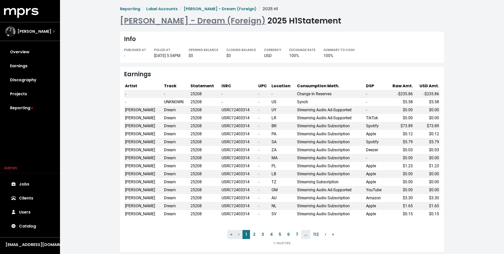
click at [223, 75] on div "Earnings" at bounding box center [282, 74] width 316 height 7
click at [130, 53] on div "-" at bounding box center [135, 56] width 22 height 6
click at [318, 235] on link "112" at bounding box center [316, 234] width 12 height 9
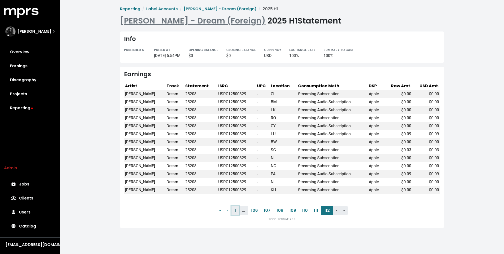
click at [235, 212] on link "1" at bounding box center [236, 210] width 8 height 9
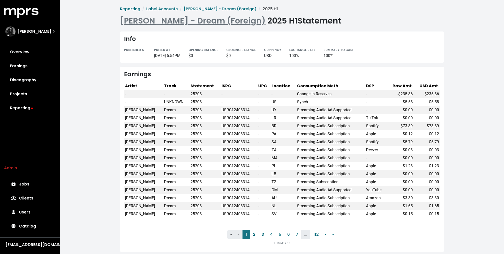
click at [299, 85] on th "Consumption Meth." at bounding box center [330, 86] width 69 height 8
click at [315, 234] on link "112" at bounding box center [316, 234] width 12 height 9
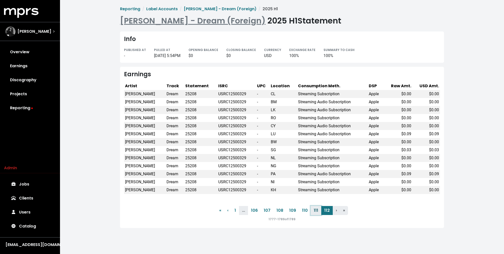
click at [315, 210] on link "111" at bounding box center [316, 210] width 11 height 9
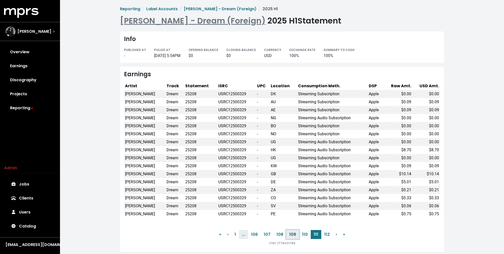
click at [291, 234] on link "109" at bounding box center [292, 234] width 13 height 9
click at [276, 235] on link "108" at bounding box center [280, 234] width 13 height 9
click at [231, 237] on link "‹ Previous" at bounding box center [227, 234] width 7 height 9
click at [191, 9] on span "[PERSON_NAME] - Dream (Foreign)" at bounding box center [220, 9] width 73 height 6
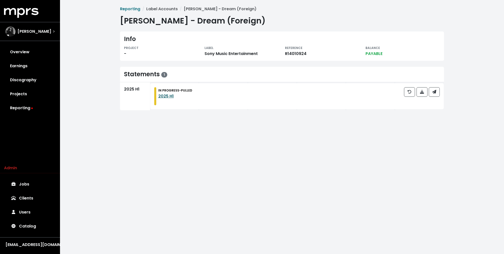
click at [162, 93] on link "2025 H1" at bounding box center [166, 96] width 16 height 6
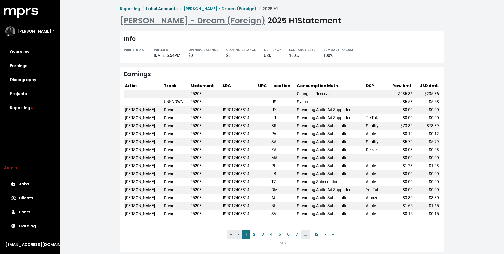
click at [169, 9] on link "Label Accounts" at bounding box center [162, 9] width 32 height 6
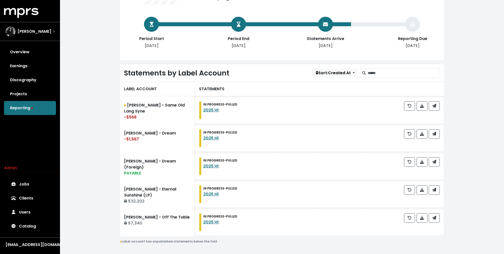
scroll to position [94, 0]
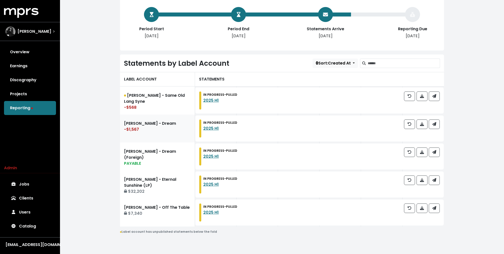
click at [154, 123] on link "[PERSON_NAME] - Dream -$1,567" at bounding box center [157, 129] width 75 height 28
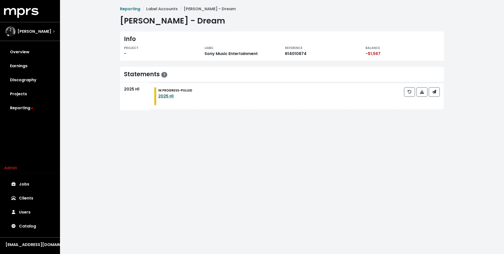
click at [169, 97] on link "2025 H1" at bounding box center [166, 96] width 16 height 6
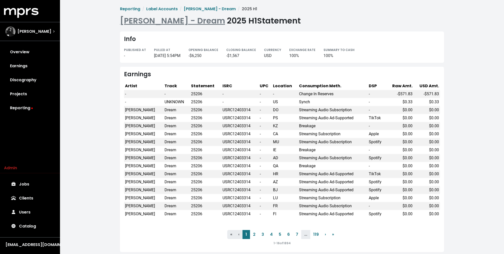
click at [170, 74] on div "Earnings" at bounding box center [282, 74] width 316 height 7
click at [256, 234] on link "2" at bounding box center [254, 234] width 9 height 9
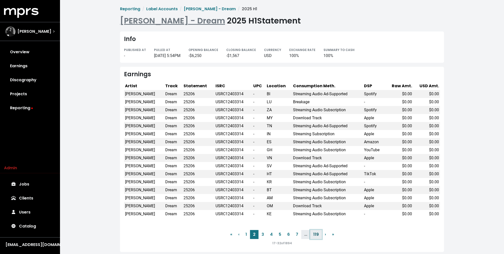
click at [317, 233] on link "119" at bounding box center [316, 234] width 12 height 9
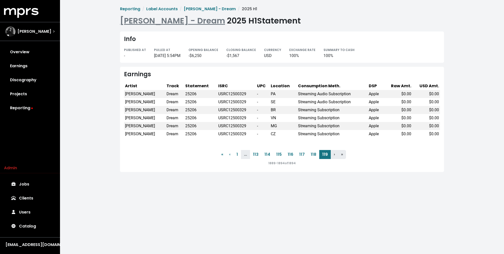
click at [72, 92] on div "Reporting Label Accounts [PERSON_NAME] - Dream 2025 H1 [PERSON_NAME] - Dream 20…" at bounding box center [282, 90] width 444 height 180
click at [240, 152] on link "1" at bounding box center [238, 154] width 8 height 9
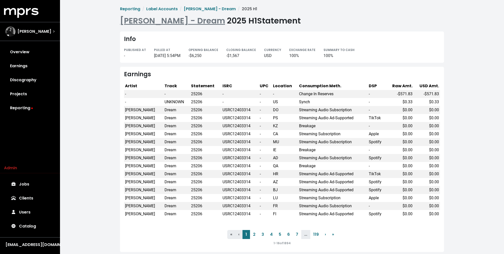
click at [113, 78] on div "Reporting Label Accounts [PERSON_NAME] - Dream 2025 H1 [PERSON_NAME] - Dream 20…" at bounding box center [282, 130] width 444 height 260
click at [33, 65] on link "Earnings" at bounding box center [30, 66] width 52 height 14
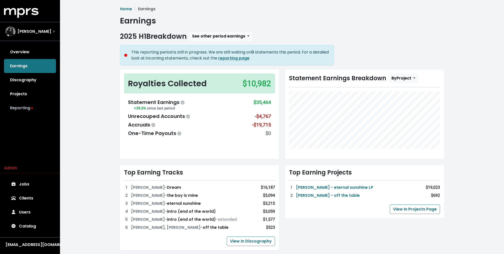
click at [27, 104] on link "Reporting" at bounding box center [30, 108] width 52 height 14
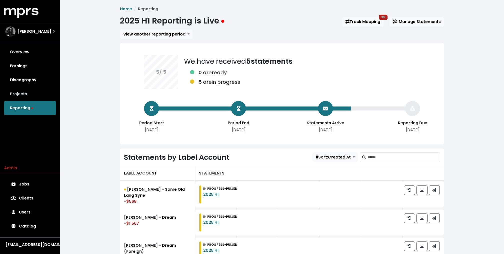
click at [24, 94] on link "Projects" at bounding box center [30, 94] width 52 height 14
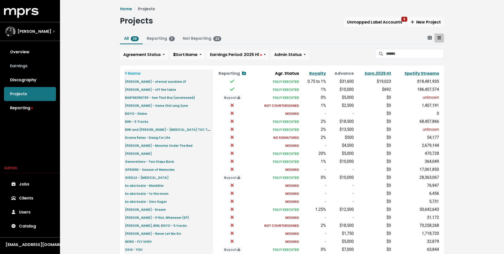
click at [26, 68] on link "Earnings" at bounding box center [30, 66] width 52 height 14
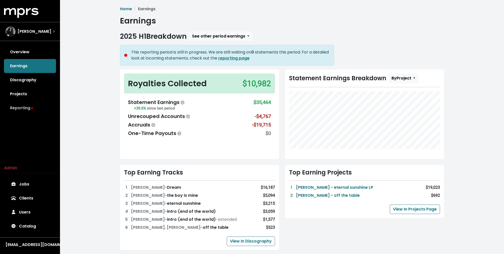
click at [33, 104] on link "Reporting" at bounding box center [30, 108] width 52 height 14
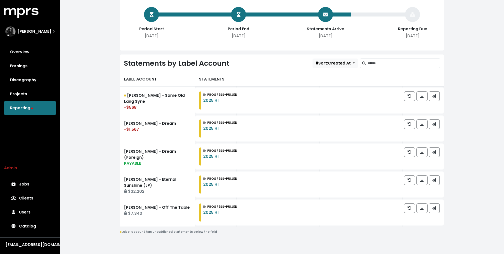
scroll to position [93, 0]
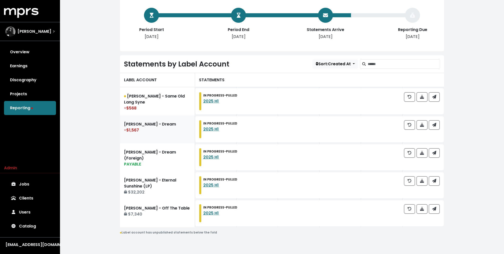
click at [173, 126] on link "[PERSON_NAME] - Dream -$1,567" at bounding box center [157, 129] width 75 height 28
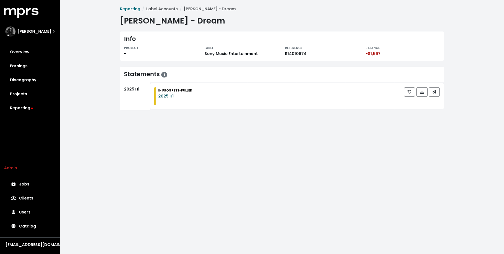
click at [169, 96] on link "2025 H1" at bounding box center [166, 96] width 16 height 6
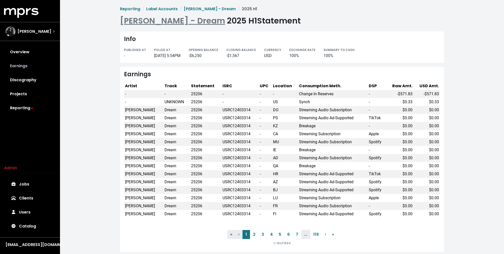
click at [39, 69] on link "Earnings" at bounding box center [30, 66] width 52 height 14
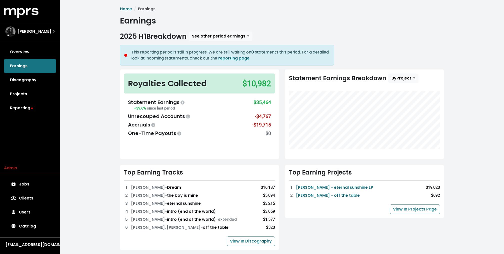
click at [85, 49] on div "Home Earnings Earnings 2025 H1 Breakdown See other period earnings This reporti…" at bounding box center [282, 205] width 444 height 410
click at [96, 77] on div "Home Earnings Earnings 2025 H1 Breakdown See other period earnings This reporti…" at bounding box center [282, 205] width 444 height 410
click at [40, 32] on span "[PERSON_NAME]" at bounding box center [35, 32] width 34 height 6
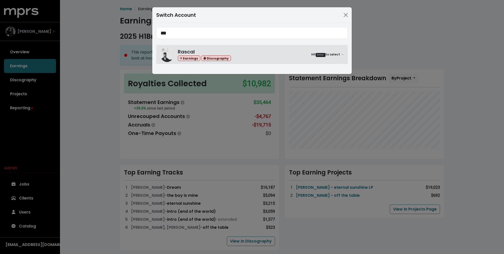
type input "***"
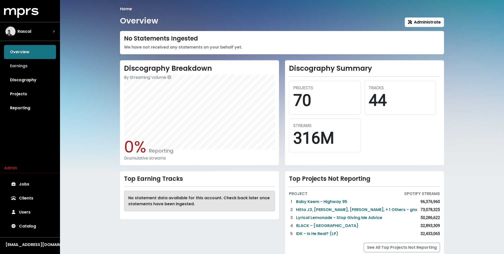
click at [36, 68] on link "Earnings" at bounding box center [30, 66] width 52 height 14
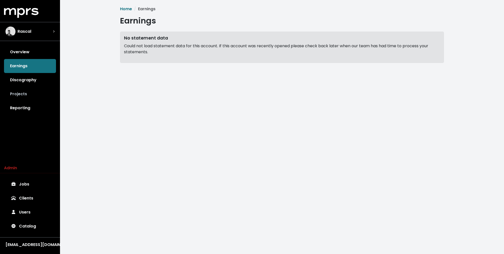
click at [28, 93] on link "Projects" at bounding box center [30, 94] width 52 height 14
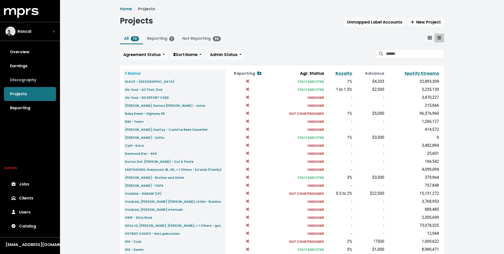
click at [20, 80] on link "Discography" at bounding box center [30, 80] width 52 height 14
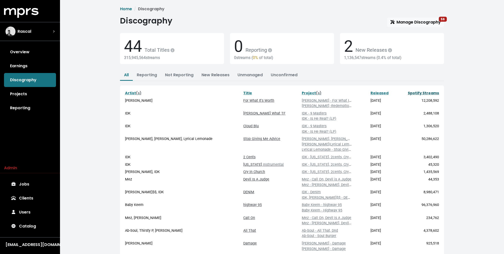
click at [415, 93] on link "Spotify Streams" at bounding box center [423, 93] width 31 height 5
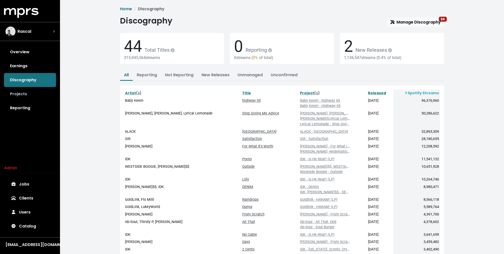
click at [30, 97] on link "Projects" at bounding box center [30, 94] width 52 height 14
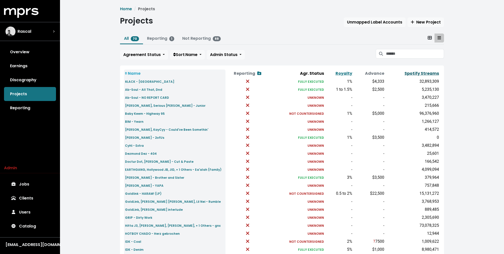
click at [432, 75] on link "Spotify Streams" at bounding box center [422, 74] width 35 height 6
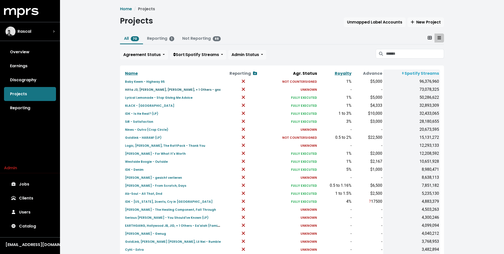
click at [149, 90] on small "Hitta J3, [PERSON_NAME], [PERSON_NAME], + 1 Others - gnx" at bounding box center [173, 90] width 96 height 4
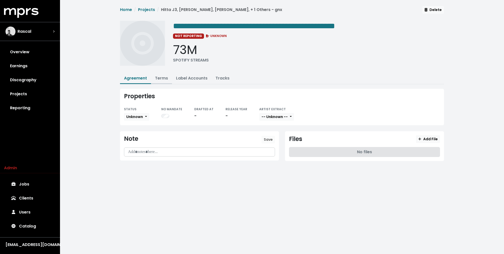
click at [156, 76] on link "Terms" at bounding box center [161, 78] width 13 height 6
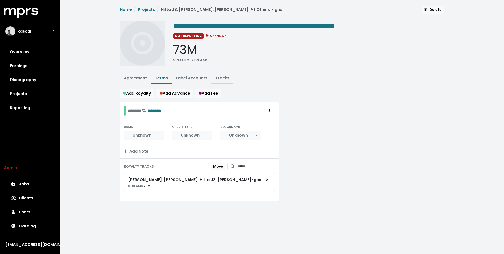
click at [220, 76] on link "Tracks" at bounding box center [223, 78] width 14 height 6
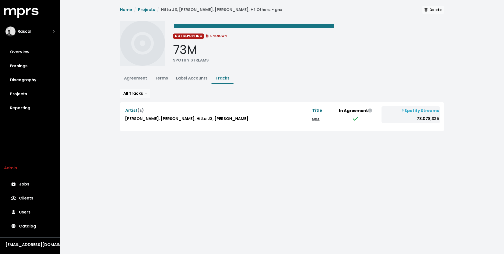
click at [312, 120] on link "gnx" at bounding box center [316, 119] width 8 height 6
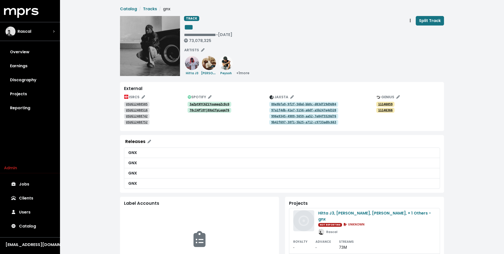
click at [203, 103] on tt "3aZptNYC6Z1YoumeqZcDcQ" at bounding box center [210, 105] width 40 height 4
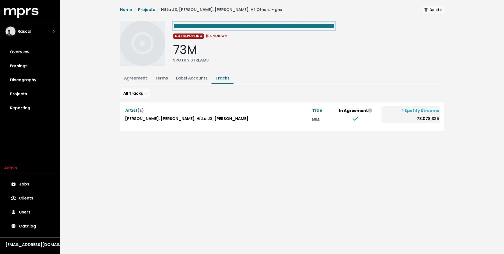
click at [267, 24] on span "**********" at bounding box center [254, 26] width 162 height 8
click at [204, 23] on span "**********" at bounding box center [254, 26] width 162 height 8
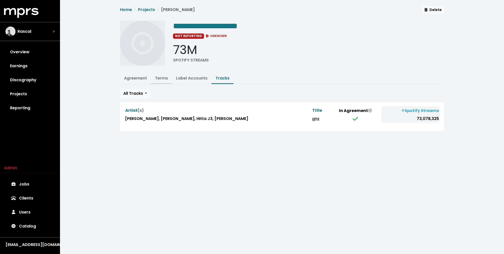
click at [159, 78] on link "Terms" at bounding box center [161, 78] width 13 height 6
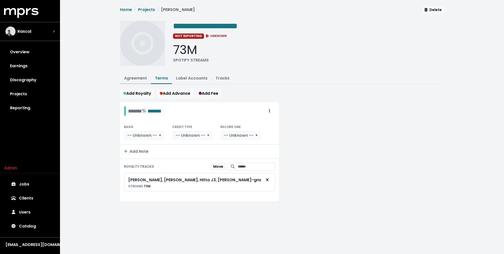
click at [141, 81] on button "Agreement" at bounding box center [135, 78] width 31 height 11
click at [135, 82] on button "Agreement" at bounding box center [135, 78] width 31 height 11
click at [138, 77] on link "Agreement" at bounding box center [135, 78] width 23 height 6
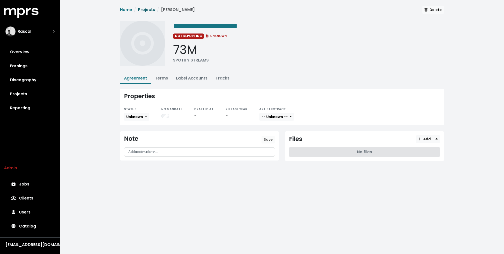
click at [149, 8] on link "Projects" at bounding box center [146, 10] width 17 height 6
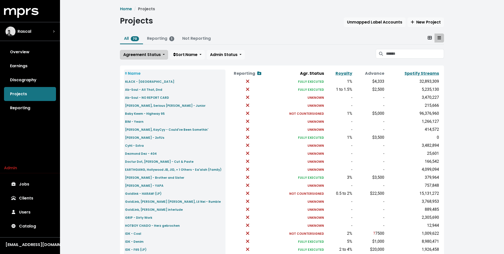
click at [153, 57] on button "Agreement Status" at bounding box center [144, 55] width 48 height 10
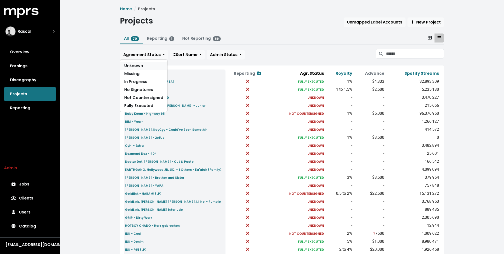
click at [146, 65] on link "Unknown" at bounding box center [143, 66] width 47 height 8
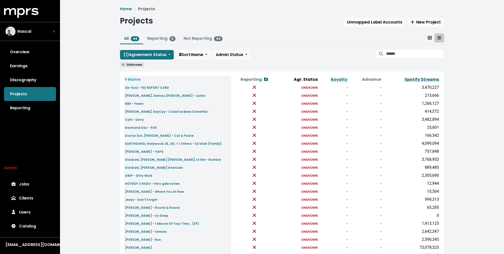
click at [416, 80] on link "Spotify Streams" at bounding box center [422, 80] width 35 height 6
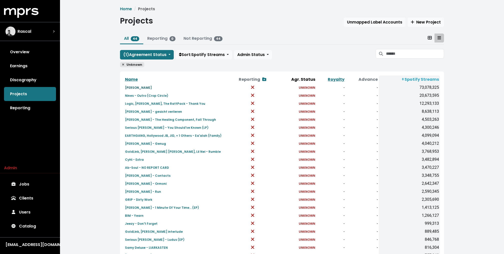
click at [138, 88] on small "Kendrick Lamar - gnx" at bounding box center [138, 88] width 27 height 4
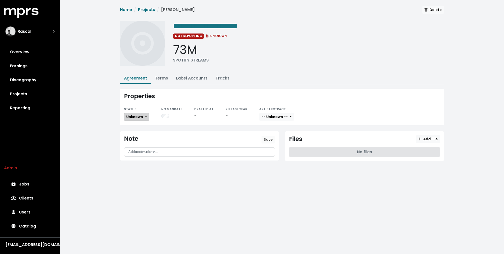
click at [138, 118] on span "Unknown" at bounding box center [134, 116] width 17 height 5
click at [137, 133] on link "Missing" at bounding box center [147, 135] width 47 height 8
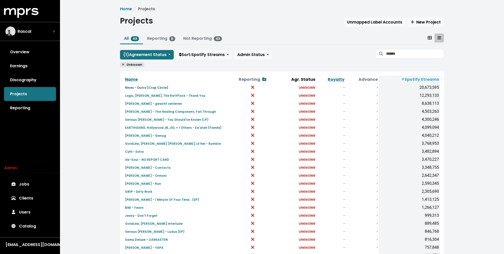
click at [153, 89] on small "Nines - Outro (Crop Circle)" at bounding box center [146, 88] width 43 height 4
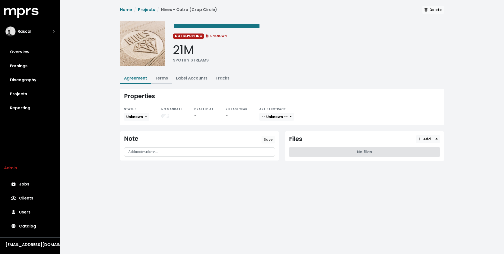
click at [162, 81] on button "Terms" at bounding box center [161, 78] width 21 height 11
click at [162, 79] on link "Terms" at bounding box center [161, 78] width 13 height 6
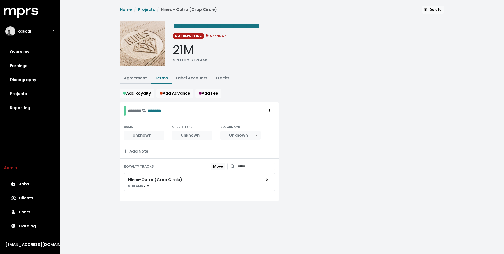
click at [139, 76] on link "Agreement" at bounding box center [135, 78] width 23 height 6
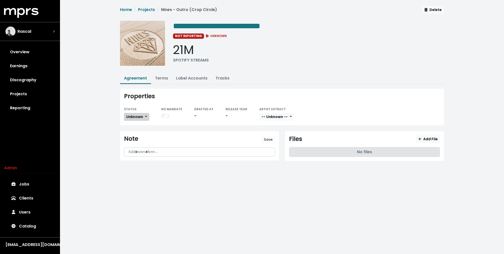
click at [141, 116] on span "Unknown" at bounding box center [134, 116] width 17 height 5
click at [139, 133] on link "Missing" at bounding box center [147, 135] width 47 height 8
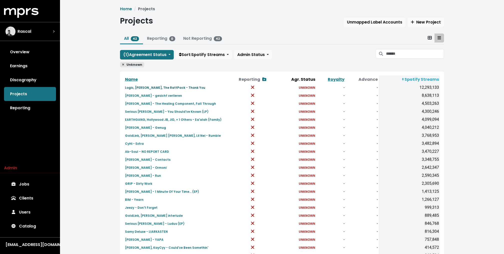
click at [151, 88] on small "Logic, Lucy Rose, The RattPack - Thank You" at bounding box center [165, 88] width 80 height 4
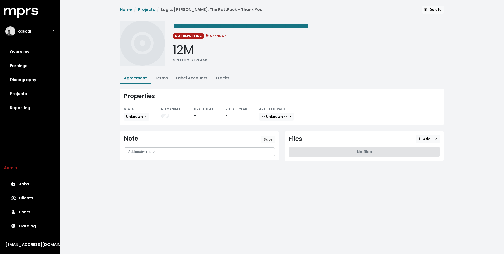
click at [133, 120] on div "STATUS Unknown" at bounding box center [136, 113] width 25 height 15
click at [133, 117] on span "Unknown" at bounding box center [134, 116] width 17 height 5
click at [134, 133] on link "Missing" at bounding box center [147, 135] width 47 height 8
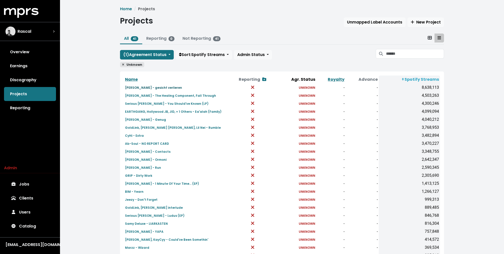
click at [155, 86] on small "Levin Liam - gesicht verlieren" at bounding box center [153, 88] width 57 height 4
click at [155, 94] on small "Mick Jenkins - The Healing Component, Fall Through" at bounding box center [170, 96] width 91 height 4
click at [146, 106] on link "Serious [PERSON_NAME] - You Should've Known (LP)" at bounding box center [167, 104] width 84 height 6
click at [141, 110] on small "EARTHGANG, Hollywood JB, JID, + 1 Others - Ea'alah (Family)" at bounding box center [173, 112] width 97 height 4
click at [134, 120] on small "Levin Liam - Genug" at bounding box center [145, 120] width 41 height 4
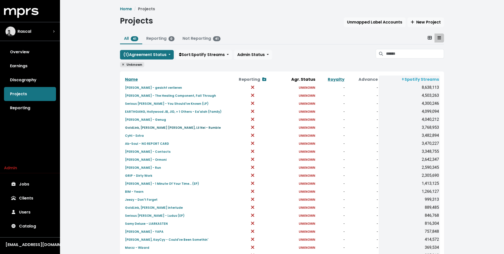
click at [131, 127] on small "GoldLink, Jackson Wang, Lil Nei - Rumble" at bounding box center [173, 128] width 96 height 4
click at [130, 136] on small "CyHi - Extra" at bounding box center [134, 136] width 19 height 4
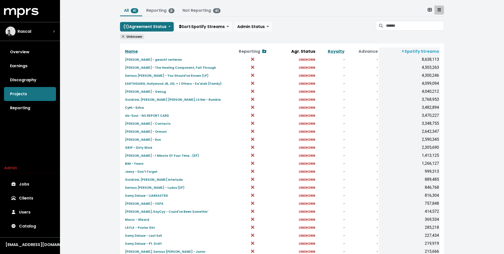
scroll to position [39, 0]
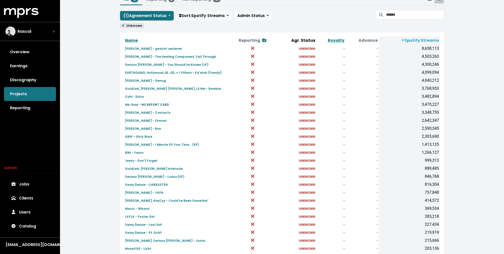
click at [150, 102] on link "Ab-Soul - NO REPORT CARD" at bounding box center [147, 105] width 44 height 6
click at [142, 109] on td "Mick Jenkins - Contacts" at bounding box center [177, 113] width 106 height 8
click at [138, 111] on small "Mick Jenkins - Contacts" at bounding box center [148, 113] width 46 height 4
click at [138, 120] on small "Katori Walker - Ormoni" at bounding box center [146, 121] width 42 height 4
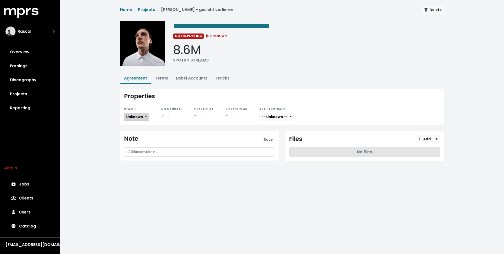
click at [137, 114] on span "Unknown" at bounding box center [134, 116] width 17 height 5
click at [136, 132] on link "Missing" at bounding box center [147, 135] width 47 height 8
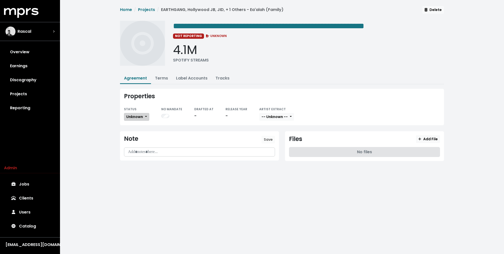
click at [142, 115] on span "Unknown" at bounding box center [134, 116] width 17 height 5
click at [139, 131] on link "Missing" at bounding box center [147, 135] width 47 height 8
click at [161, 80] on link "Terms" at bounding box center [161, 78] width 13 height 6
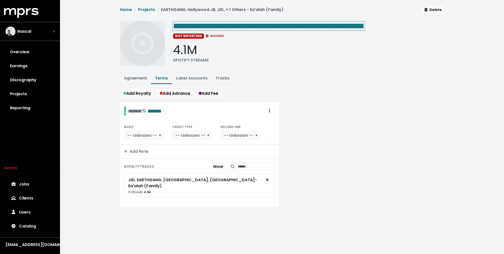
click at [304, 27] on span "**********" at bounding box center [268, 26] width 191 height 8
click at [298, 26] on span "**********" at bounding box center [268, 26] width 191 height 8
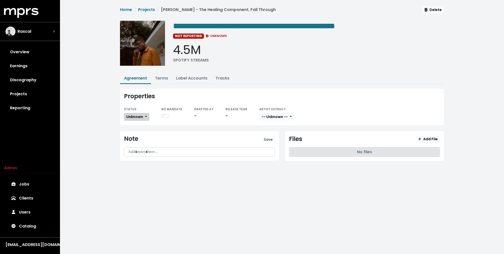
click at [135, 113] on button "Unknown" at bounding box center [136, 117] width 25 height 8
click at [136, 130] on link "Unknown" at bounding box center [147, 127] width 47 height 8
click at [137, 113] on button "Unknown" at bounding box center [136, 117] width 25 height 8
click at [135, 134] on link "Missing" at bounding box center [147, 135] width 47 height 8
click at [161, 78] on link "Terms" at bounding box center [161, 78] width 13 height 6
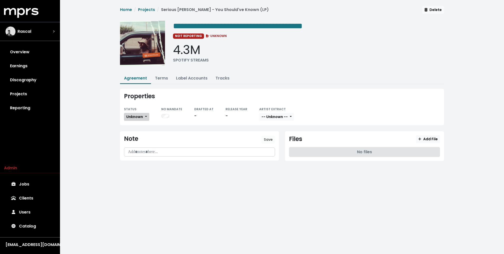
click at [142, 119] on button "Unknown" at bounding box center [136, 117] width 25 height 8
click at [140, 131] on link "Missing" at bounding box center [147, 135] width 47 height 8
click at [159, 81] on button "Terms" at bounding box center [161, 78] width 21 height 11
click at [160, 77] on link "Terms" at bounding box center [161, 78] width 13 height 6
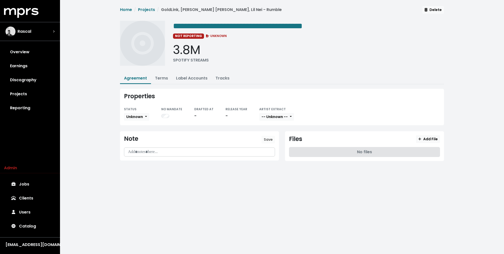
click at [138, 121] on div "Properties STATUS Unknown NO MANDATE DRAFTED AT - RELEASE YEAR - ARTIST EXTRACT…" at bounding box center [282, 107] width 324 height 37
click at [135, 120] on div "Properties STATUS Unknown NO MANDATE DRAFTED AT - RELEASE YEAR - ARTIST EXTRACT…" at bounding box center [282, 107] width 324 height 37
click at [136, 116] on span "Unknown" at bounding box center [134, 116] width 17 height 5
click at [136, 132] on link "Missing" at bounding box center [147, 135] width 47 height 8
click at [162, 80] on link "Terms" at bounding box center [161, 78] width 13 height 6
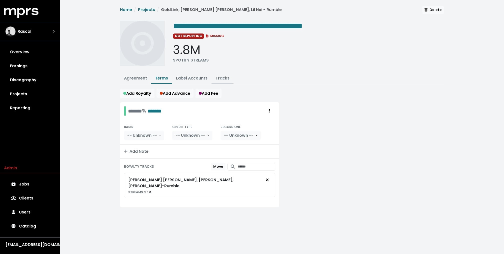
click at [220, 81] on button "Tracks" at bounding box center [223, 78] width 22 height 11
click at [222, 80] on button "Tracks" at bounding box center [223, 78] width 22 height 11
click at [225, 78] on link "Tracks" at bounding box center [223, 78] width 14 height 6
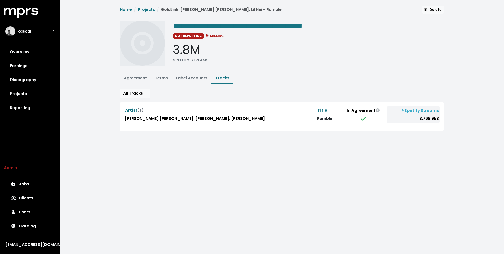
click at [317, 117] on link "Rumble" at bounding box center [324, 119] width 15 height 6
click at [213, 25] on span "**********" at bounding box center [238, 26] width 130 height 8
click at [208, 25] on span "**********" at bounding box center [238, 26] width 130 height 8
click at [179, 98] on div "All Tracks Artist (s) Title In Agreement Spotify Streams Jackson Wang, GoldLink…" at bounding box center [282, 110] width 324 height 42
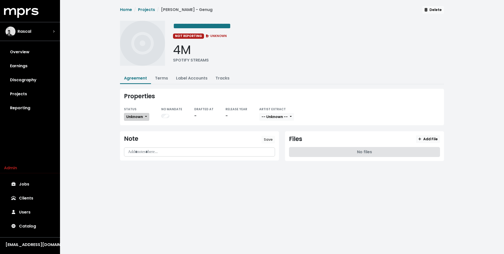
click at [139, 113] on button "Unknown" at bounding box center [136, 117] width 25 height 8
click at [138, 135] on link "Missing" at bounding box center [147, 135] width 47 height 8
click at [162, 79] on link "Terms" at bounding box center [161, 78] width 13 height 6
click at [139, 114] on span "Unknown" at bounding box center [134, 116] width 17 height 5
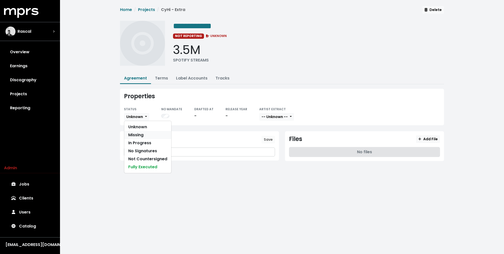
click at [137, 133] on link "Missing" at bounding box center [147, 135] width 47 height 8
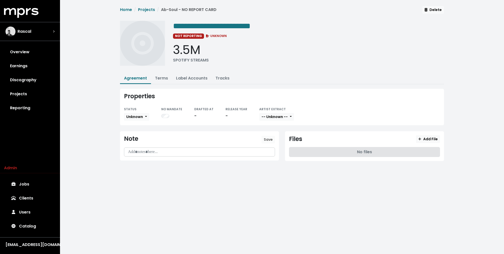
click at [142, 111] on div "STATUS" at bounding box center [136, 109] width 25 height 6
click at [138, 114] on span "Unknown" at bounding box center [134, 116] width 17 height 5
click at [139, 137] on link "Missing" at bounding box center [147, 135] width 47 height 8
click at [162, 76] on link "Terms" at bounding box center [161, 78] width 13 height 6
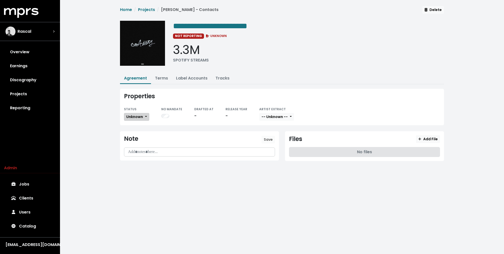
click at [138, 115] on span "Unknown" at bounding box center [134, 116] width 17 height 5
click at [134, 134] on link "Missing" at bounding box center [147, 135] width 47 height 8
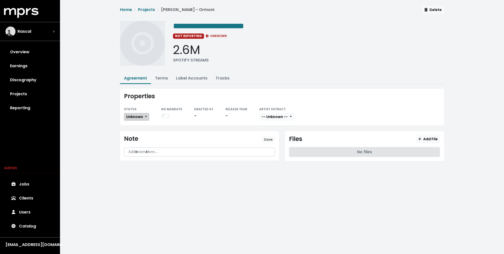
click at [136, 114] on span "Unknown" at bounding box center [134, 116] width 17 height 5
click at [136, 134] on link "Missing" at bounding box center [147, 135] width 47 height 8
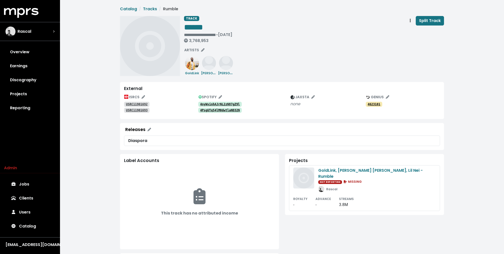
click at [221, 102] on link "4nyWvinhAJrNL2zN87gZ9l" at bounding box center [220, 104] width 44 height 5
click at [220, 112] on link "4PsgUTq54lM0dwtlaND32N" at bounding box center [220, 110] width 44 height 5
click at [143, 102] on link "USRC11901692" at bounding box center [137, 104] width 26 height 5
click at [135, 109] on tt "USRC11901693" at bounding box center [137, 111] width 22 height 4
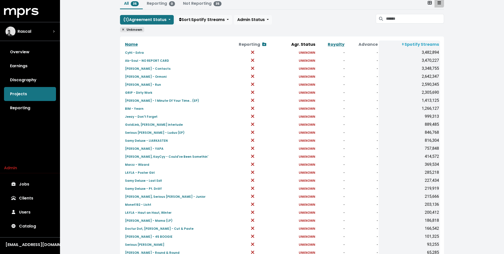
scroll to position [37, 0]
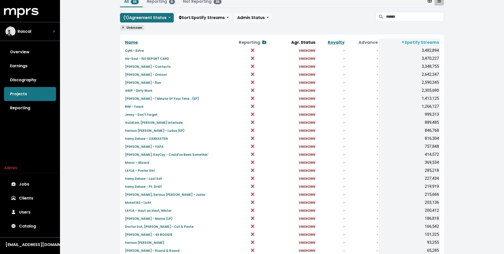
click at [133, 48] on link "CyHi - Extra" at bounding box center [134, 51] width 19 height 6
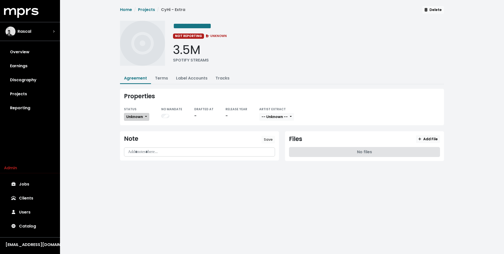
click at [140, 115] on span "Unknown" at bounding box center [134, 116] width 17 height 5
click at [140, 134] on link "Missing" at bounding box center [147, 135] width 47 height 8
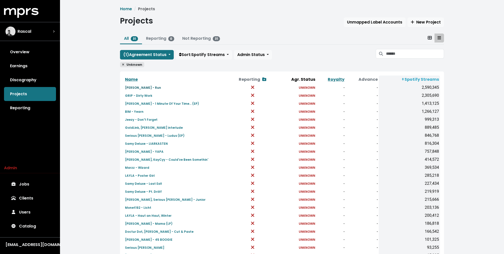
click at [138, 87] on small "[PERSON_NAME] - Run" at bounding box center [143, 88] width 36 height 4
click at [136, 95] on small "GRIP - Dirty Work" at bounding box center [138, 96] width 27 height 4
click at [135, 104] on small "[PERSON_NAME] - 1 Minute Of Your Time... (EP)" at bounding box center [162, 104] width 74 height 4
click at [134, 110] on small "BIM - Yearn" at bounding box center [134, 112] width 19 height 4
click at [135, 120] on small "Jeezy - Don't Forget" at bounding box center [141, 120] width 33 height 4
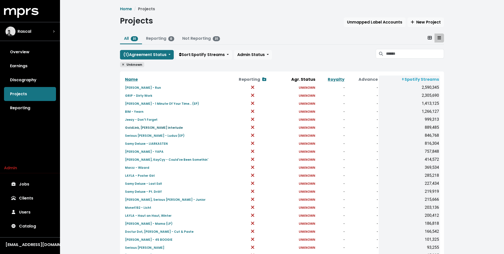
click at [135, 127] on small "GoldLink, [PERSON_NAME] interlude" at bounding box center [154, 128] width 58 height 4
click at [135, 134] on small "Serious [PERSON_NAME] - Ludus (EP)" at bounding box center [155, 136] width 60 height 4
click at [134, 142] on small "Samy Deluxe - LIARKASTEN" at bounding box center [146, 144] width 43 height 4
click at [133, 152] on small "Gianni Suave - YAPA" at bounding box center [144, 152] width 39 height 4
click at [88, 69] on div "Home Projects Projects Unmapped Label Accounts New Project All 31 Reporting 0 N…" at bounding box center [282, 177] width 444 height 354
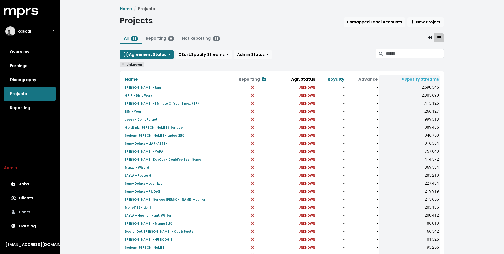
click at [31, 213] on link "Users" at bounding box center [30, 212] width 52 height 14
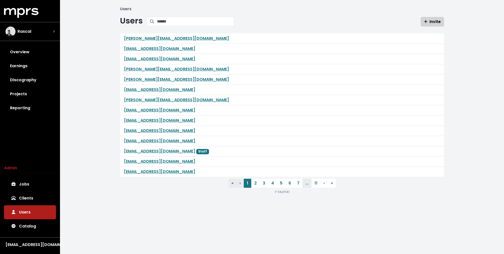
click at [436, 20] on span "Invite" at bounding box center [432, 22] width 17 height 6
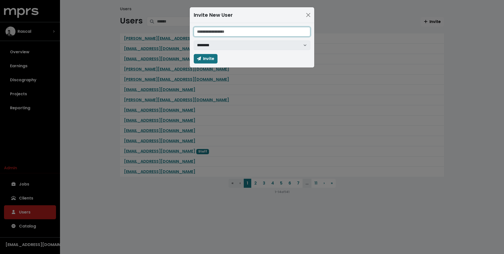
click at [241, 30] on input "email" at bounding box center [252, 32] width 117 height 10
paste input "**********"
type input "**********"
click at [199, 62] on button "Invite" at bounding box center [206, 59] width 24 height 10
select select
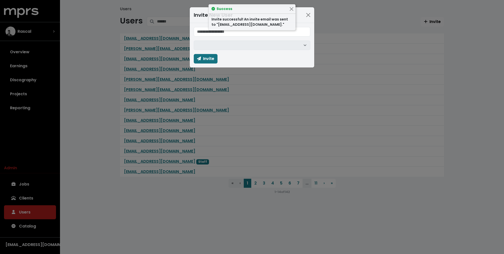
click at [156, 38] on div "Invite New User ******** Invite" at bounding box center [252, 127] width 504 height 254
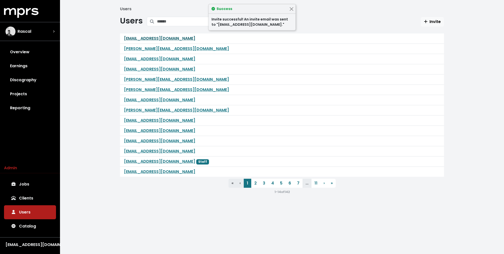
click at [151, 38] on link "teddy@whatssarp.com" at bounding box center [159, 39] width 71 height 6
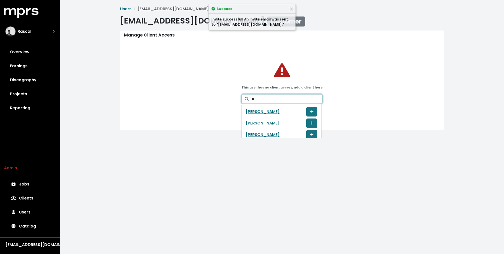
click at [281, 100] on input "*" at bounding box center [287, 99] width 71 height 10
type input "*****"
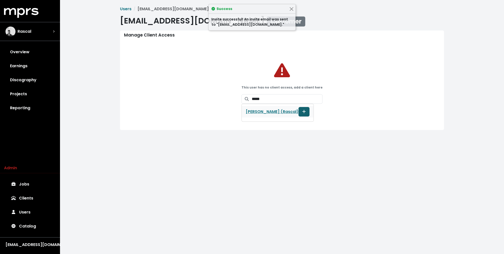
click at [303, 113] on span "Grant user access to client" at bounding box center [304, 112] width 4 height 6
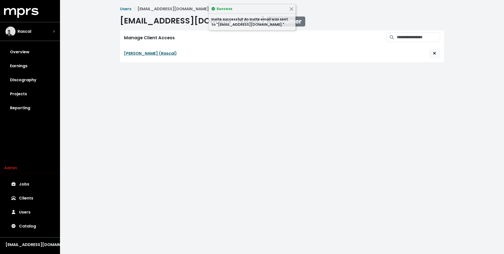
click at [164, 54] on link "Tobias Breuer (Rascal)" at bounding box center [150, 54] width 53 height 6
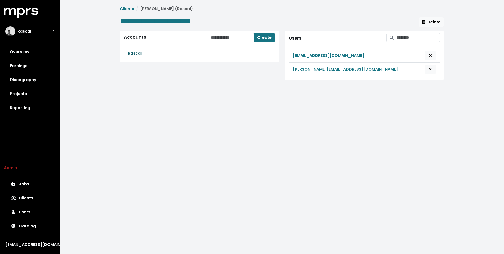
click at [137, 54] on link "Rascal" at bounding box center [135, 54] width 14 height 6
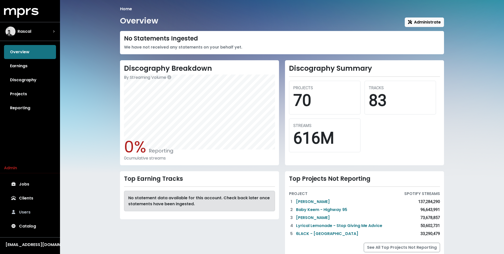
click at [25, 210] on link "Users" at bounding box center [30, 212] width 52 height 14
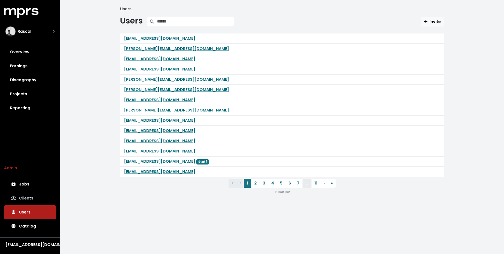
click at [25, 202] on link "Clients" at bounding box center [30, 198] width 52 height 14
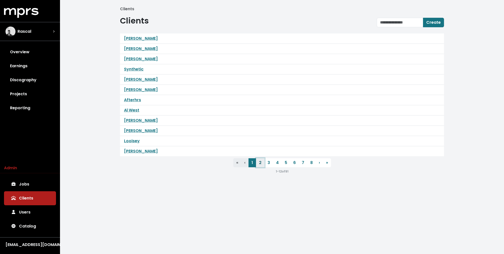
click at [260, 161] on link "2" at bounding box center [260, 162] width 9 height 9
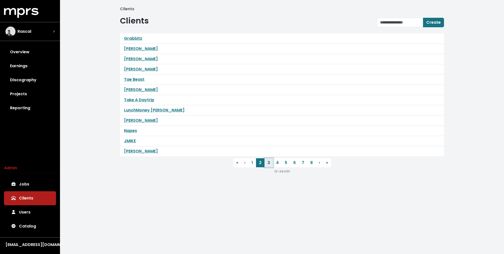
click at [268, 161] on link "3" at bounding box center [269, 162] width 9 height 9
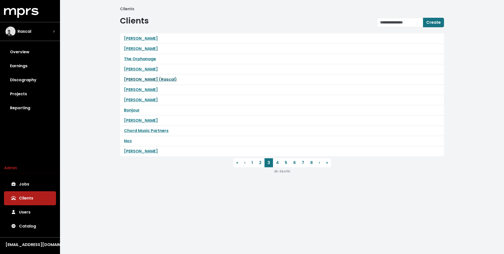
click at [163, 79] on link "Tobias Breuer (Rascal)" at bounding box center [150, 80] width 53 height 6
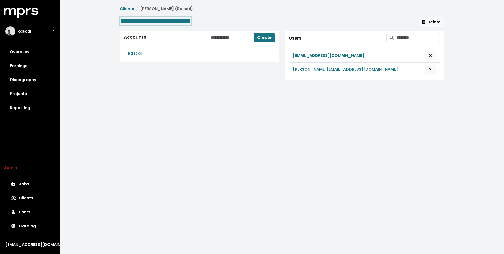
click at [174, 21] on span "**********" at bounding box center [155, 21] width 71 height 8
click at [179, 20] on span "**********" at bounding box center [155, 21] width 71 height 8
click at [173, 88] on html "MPRS Logo Rascal Overview Earnings Discography Projects Reporting Admin Jobs Cl…" at bounding box center [252, 44] width 504 height 88
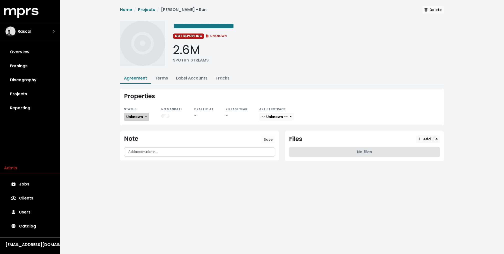
click at [137, 115] on span "Unknown" at bounding box center [134, 116] width 17 height 5
click at [135, 134] on link "Missing" at bounding box center [147, 135] width 47 height 8
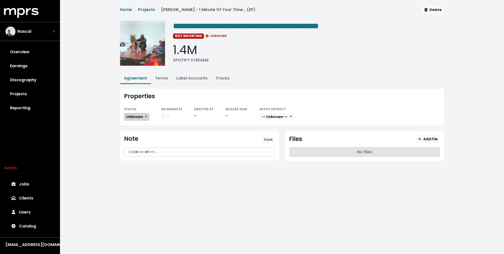
click at [134, 115] on span "Unknown" at bounding box center [134, 116] width 17 height 5
click at [135, 133] on link "Missing" at bounding box center [147, 135] width 47 height 8
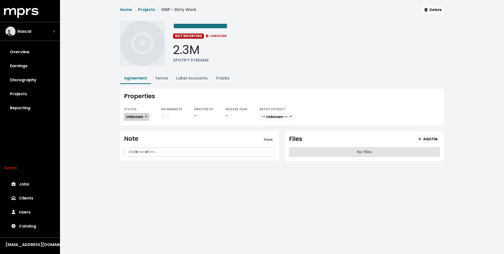
click at [134, 114] on span "Unknown" at bounding box center [134, 116] width 17 height 5
click at [134, 131] on link "Missing" at bounding box center [147, 135] width 47 height 8
click at [137, 116] on span "Unknown" at bounding box center [134, 116] width 17 height 5
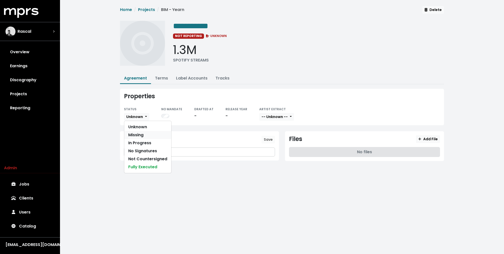
click at [138, 137] on link "Missing" at bounding box center [147, 135] width 47 height 8
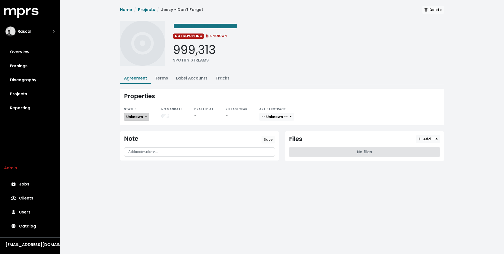
click at [136, 114] on span "Unknown" at bounding box center [134, 116] width 17 height 5
click at [136, 131] on link "Missing" at bounding box center [147, 135] width 47 height 8
click at [140, 110] on div "STATUS" at bounding box center [136, 109] width 25 height 6
click at [138, 114] on span "Unknown" at bounding box center [134, 116] width 17 height 5
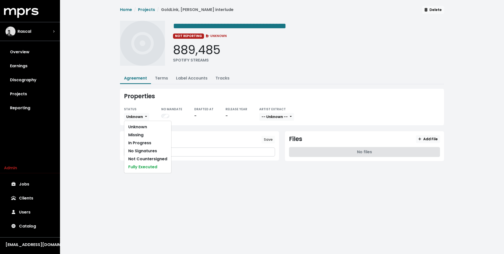
click at [118, 103] on div "Properties STATUS Unknown Unknown Missing In Progress No Signatures Not Counter…" at bounding box center [282, 107] width 330 height 37
click at [155, 78] on link "Terms" at bounding box center [161, 78] width 13 height 6
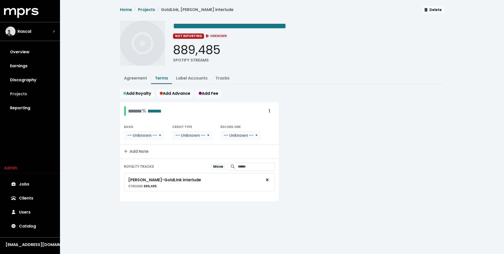
click at [28, 91] on link "Projects" at bounding box center [30, 94] width 52 height 14
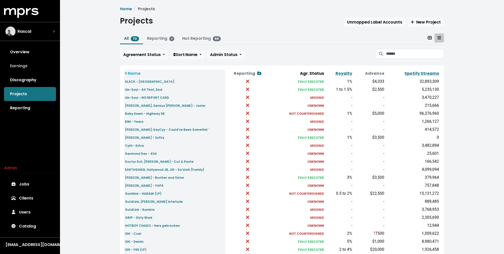
click at [33, 64] on link "Earnings" at bounding box center [30, 66] width 52 height 14
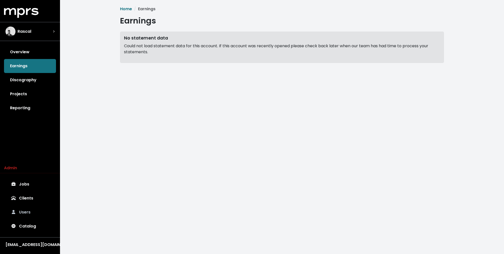
click at [27, 211] on link "Users" at bounding box center [30, 212] width 52 height 14
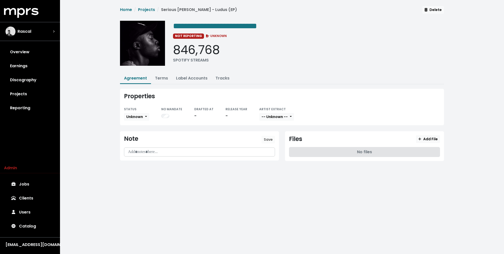
click at [161, 83] on li "Terms" at bounding box center [161, 78] width 21 height 11
click at [162, 80] on link "Terms" at bounding box center [161, 78] width 13 height 6
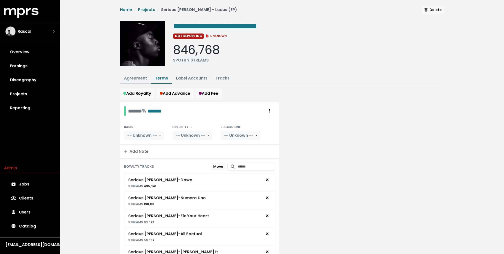
click at [138, 78] on link "Agreement" at bounding box center [135, 78] width 23 height 6
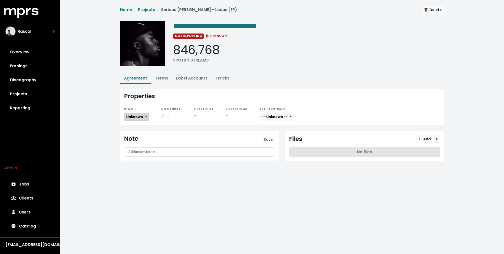
click at [138, 117] on span "Unknown" at bounding box center [134, 116] width 17 height 5
click at [138, 133] on link "Missing" at bounding box center [147, 135] width 47 height 8
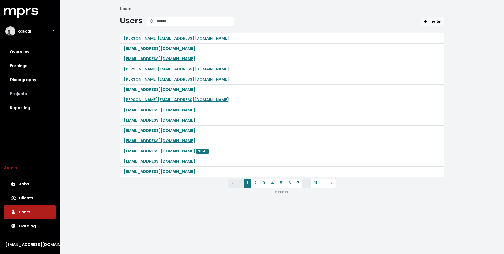
click at [9, 92] on link "Projects" at bounding box center [30, 94] width 52 height 14
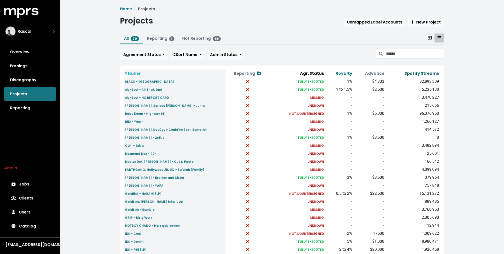
click at [378, 73] on link "Spotify Streams" at bounding box center [422, 74] width 35 height 6
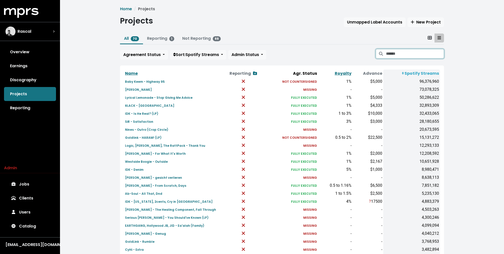
click at [378, 53] on input "Search projects" at bounding box center [415, 54] width 58 height 10
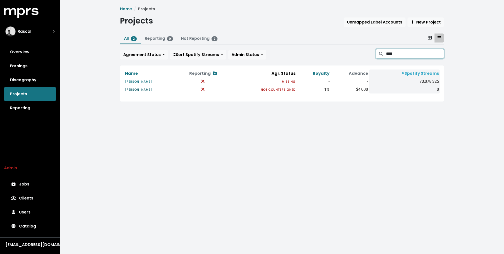
type input "****"
click at [146, 90] on small "[PERSON_NAME]" at bounding box center [138, 90] width 27 height 4
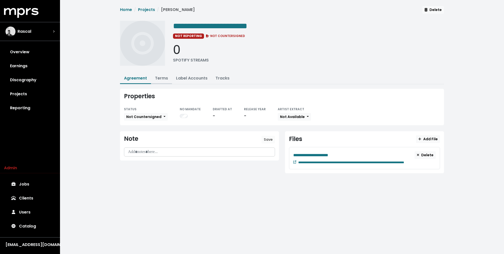
click at [164, 78] on link "Terms" at bounding box center [161, 78] width 13 height 6
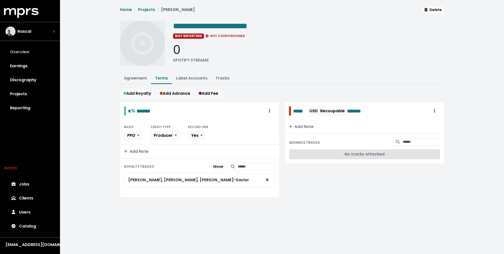
click at [30, 50] on link "Overview" at bounding box center [30, 52] width 52 height 14
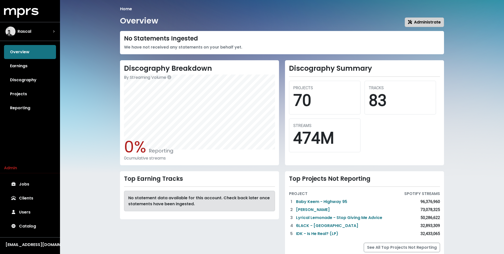
click at [378, 23] on span "Administrate" at bounding box center [424, 22] width 33 height 6
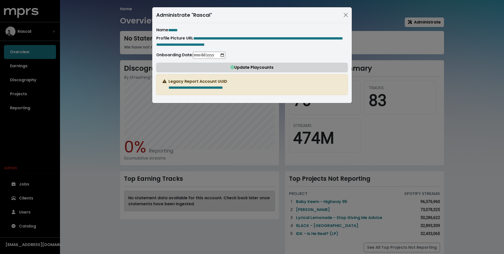
click at [246, 70] on span "Update Playcounts" at bounding box center [252, 68] width 43 height 6
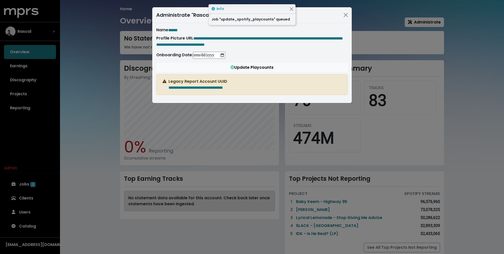
click at [103, 66] on div "**********" at bounding box center [252, 127] width 504 height 254
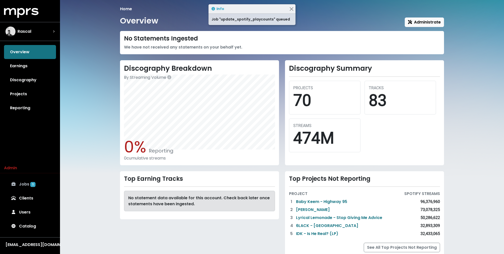
click at [27, 184] on link "Jobs 1" at bounding box center [30, 184] width 52 height 14
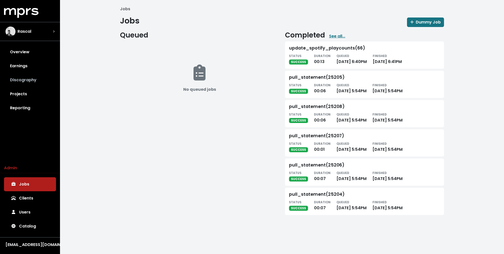
click at [30, 81] on link "Discography" at bounding box center [30, 80] width 52 height 14
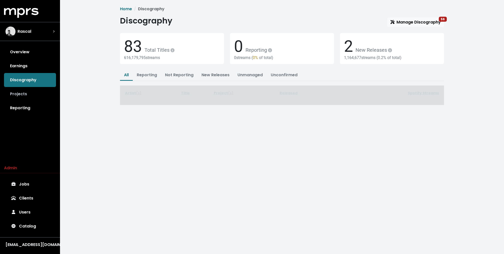
click at [27, 97] on link "Projects" at bounding box center [30, 94] width 52 height 14
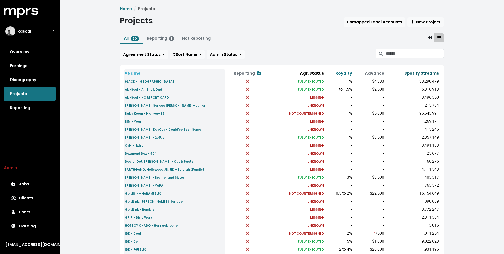
click at [428, 74] on link "Spotify Streams" at bounding box center [422, 74] width 35 height 6
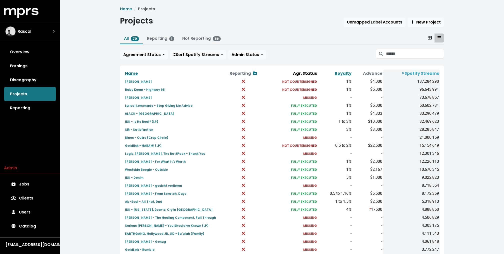
click at [299, 52] on div "Agreement Status Sort: Spotify Streams Admin Status" at bounding box center [246, 55] width 253 height 10
click at [415, 51] on input "Search projects" at bounding box center [415, 54] width 58 height 10
type input "****"
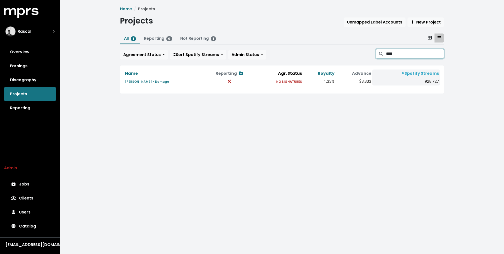
click at [440, 54] on input "****" at bounding box center [415, 54] width 58 height 10
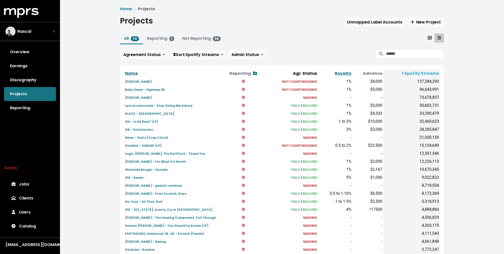
click at [332, 50] on div "Agreement Status Sort: Spotify Streams Admin Status" at bounding box center [246, 55] width 253 height 10
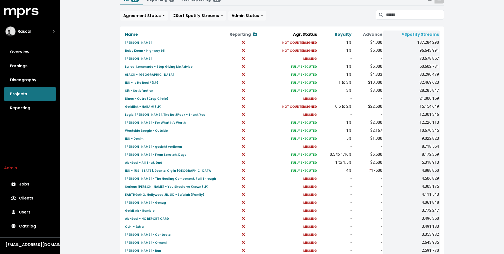
scroll to position [41, 0]
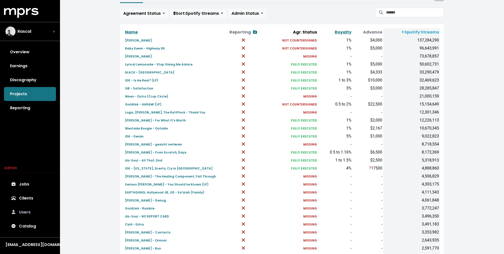
click at [27, 213] on link "Users" at bounding box center [30, 212] width 52 height 14
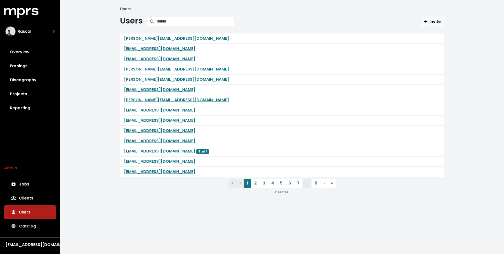
click at [32, 227] on link "Catalog" at bounding box center [30, 226] width 52 height 14
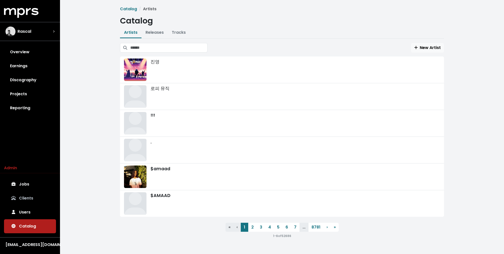
click at [27, 202] on link "Clients" at bounding box center [30, 198] width 52 height 14
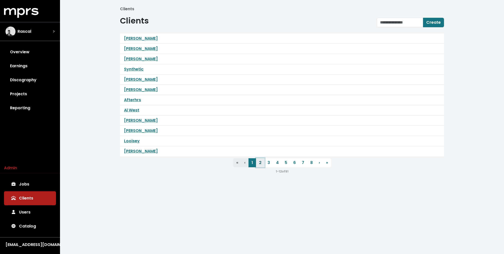
click at [259, 162] on link "2" at bounding box center [260, 162] width 9 height 9
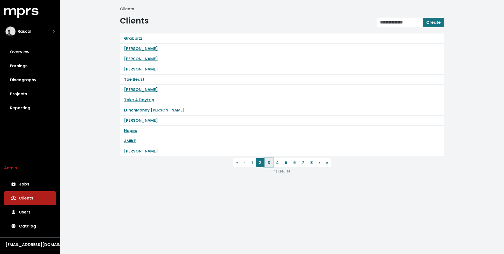
click at [268, 162] on link "3" at bounding box center [269, 162] width 9 height 9
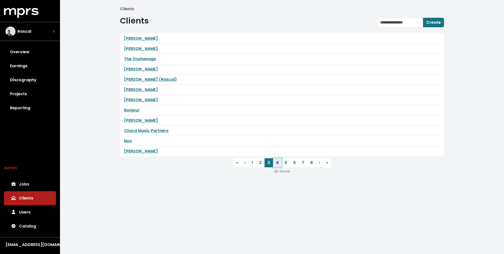
click at [273, 162] on link "4" at bounding box center [277, 162] width 9 height 9
click at [285, 163] on link "5" at bounding box center [286, 162] width 9 height 9
click at [293, 164] on link "6" at bounding box center [294, 162] width 9 height 9
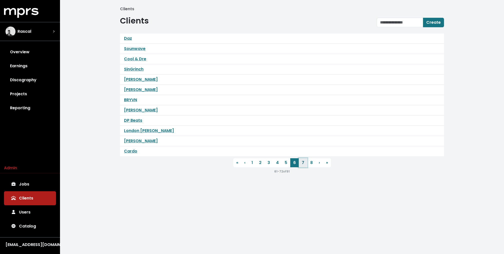
click at [300, 164] on link "7" at bounding box center [303, 162] width 9 height 9
click at [251, 163] on link "1" at bounding box center [253, 162] width 8 height 9
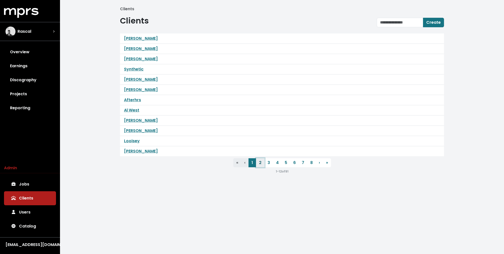
click at [261, 163] on link "2" at bounding box center [260, 162] width 9 height 9
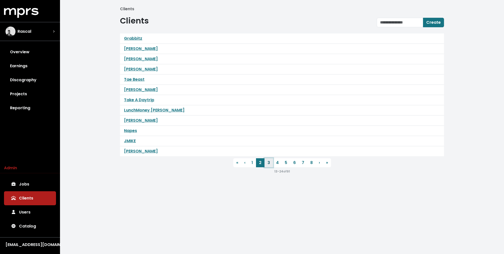
click at [268, 163] on link "3" at bounding box center [269, 162] width 9 height 9
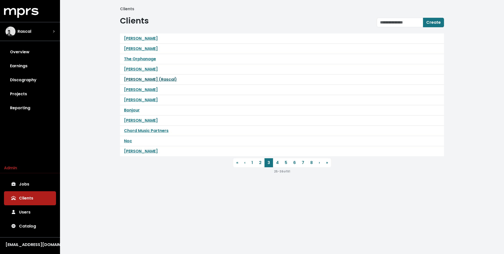
click at [139, 80] on link "Tobias Breuer (Rascal)" at bounding box center [150, 80] width 53 height 6
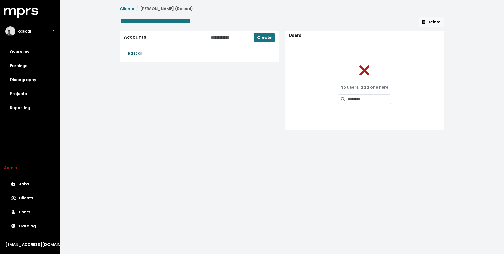
click at [132, 53] on link "Rascal" at bounding box center [135, 54] width 14 height 6
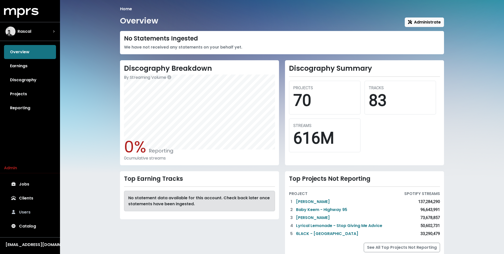
click at [35, 209] on link "Users" at bounding box center [30, 212] width 52 height 14
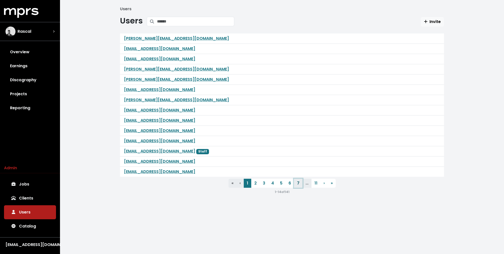
click at [299, 179] on link "7" at bounding box center [298, 183] width 9 height 9
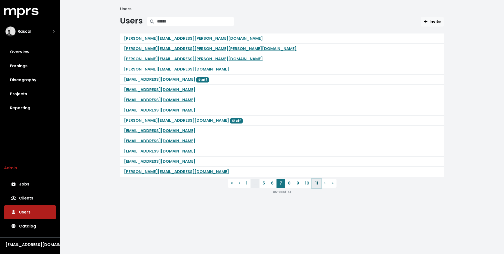
click at [316, 184] on link "11" at bounding box center [316, 183] width 9 height 9
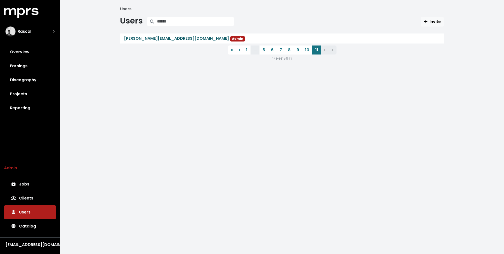
click at [143, 41] on link "franklin@mprs.co" at bounding box center [176, 39] width 105 height 6
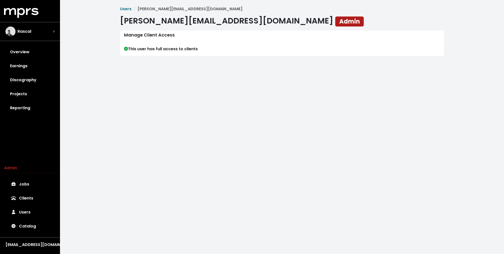
click at [157, 52] on div "This user has full access to clients" at bounding box center [282, 49] width 324 height 14
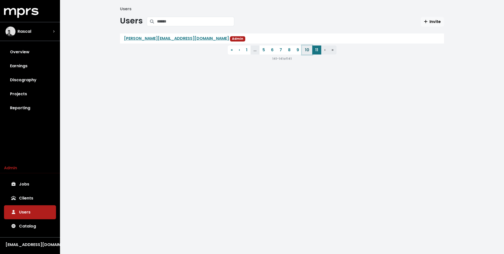
click at [307, 49] on link "10" at bounding box center [307, 50] width 10 height 9
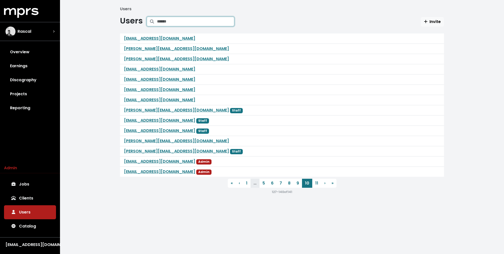
click at [202, 21] on input "Search projects" at bounding box center [195, 22] width 77 height 10
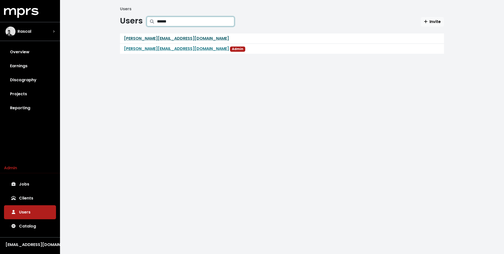
type input "******"
click at [148, 36] on link "[PERSON_NAME][EMAIL_ADDRESS][DOMAIN_NAME]" at bounding box center [176, 39] width 105 height 6
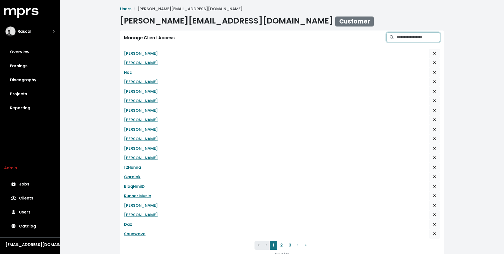
click at [403, 41] on input "Search for clients and grant access to this user" at bounding box center [418, 38] width 43 height 10
type input "*****"
click at [448, 51] on icon "Grant user access to client" at bounding box center [449, 49] width 3 height 3
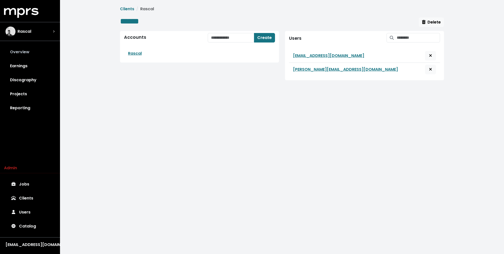
click at [38, 53] on link "Overview" at bounding box center [30, 52] width 52 height 14
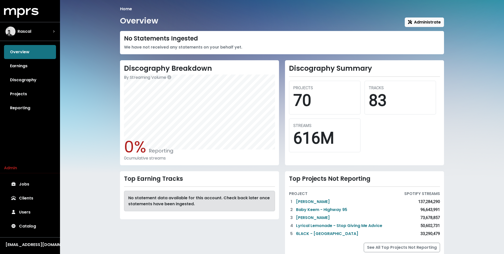
click at [88, 69] on div "Home Overview Administrate No Statements Ingested We have not received any stat…" at bounding box center [282, 135] width 444 height 270
